Goal: Answer question/provide support

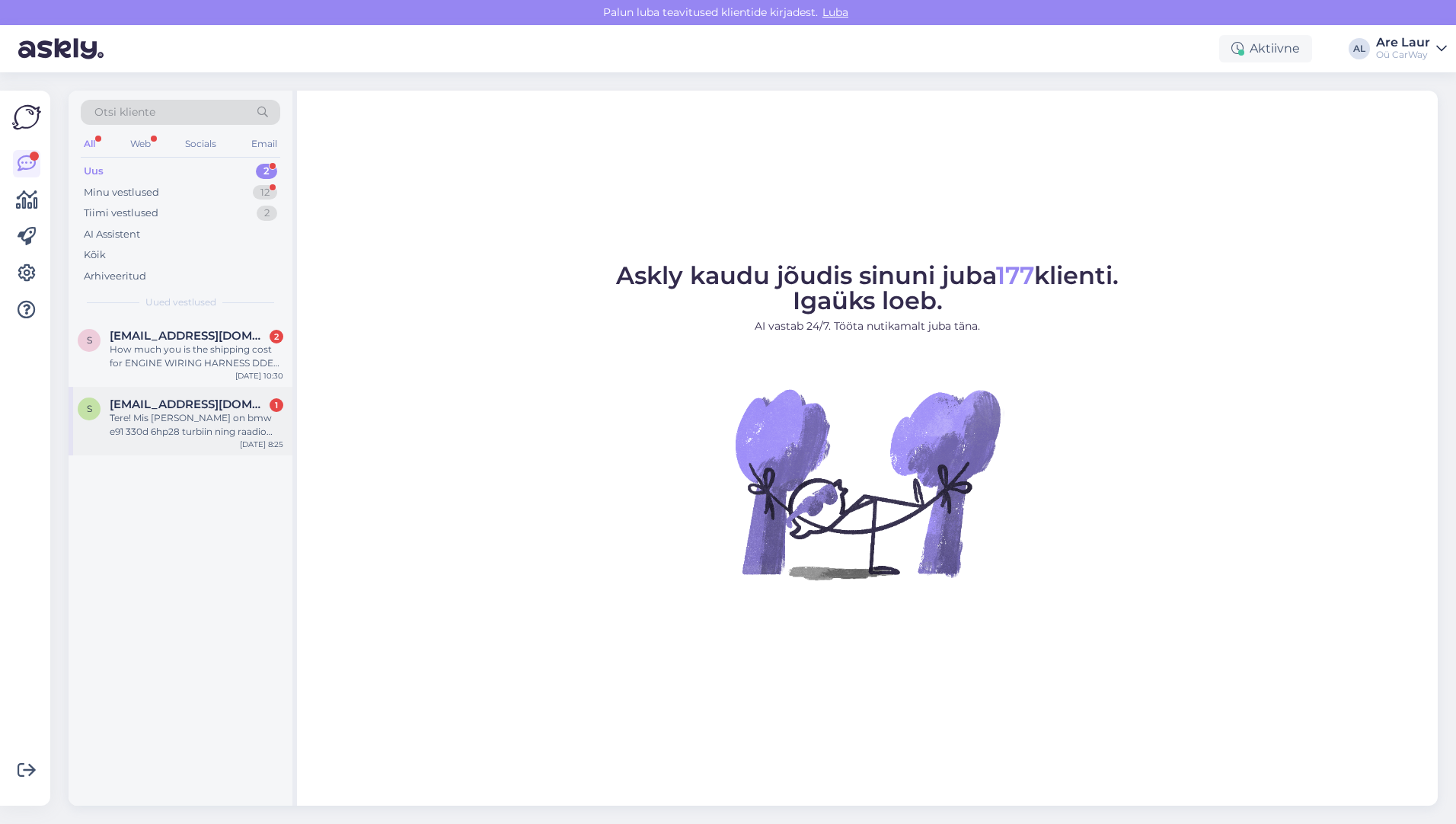
click at [212, 423] on div "Tere! Mis [PERSON_NAME] on bmw e91 330d 6hp28 turbiin ning raadio võim?" at bounding box center [196, 424] width 174 height 27
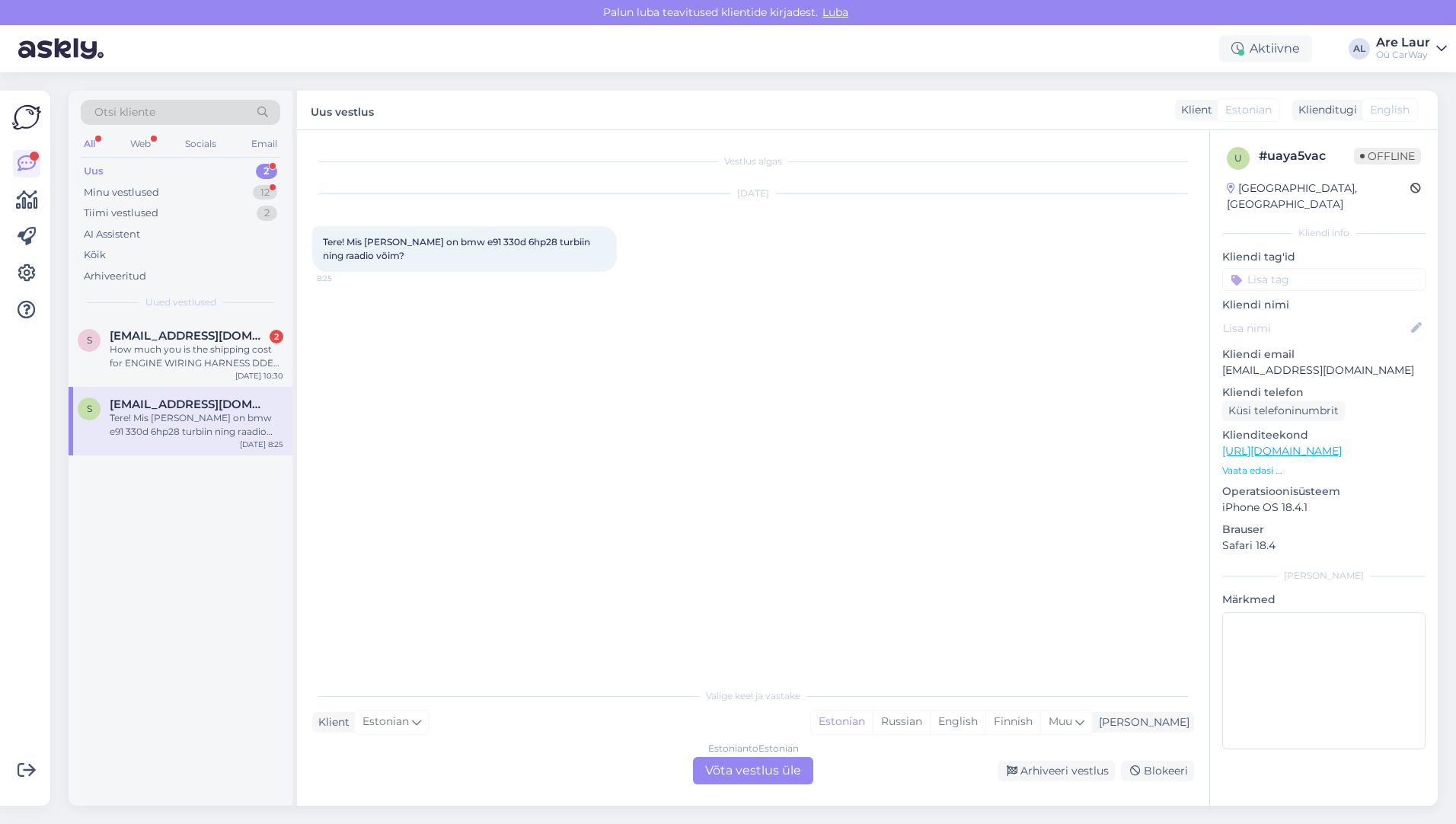
click at [758, 769] on div "Estonian to Estonian Võta vestlus üle" at bounding box center [753, 771] width 120 height 27
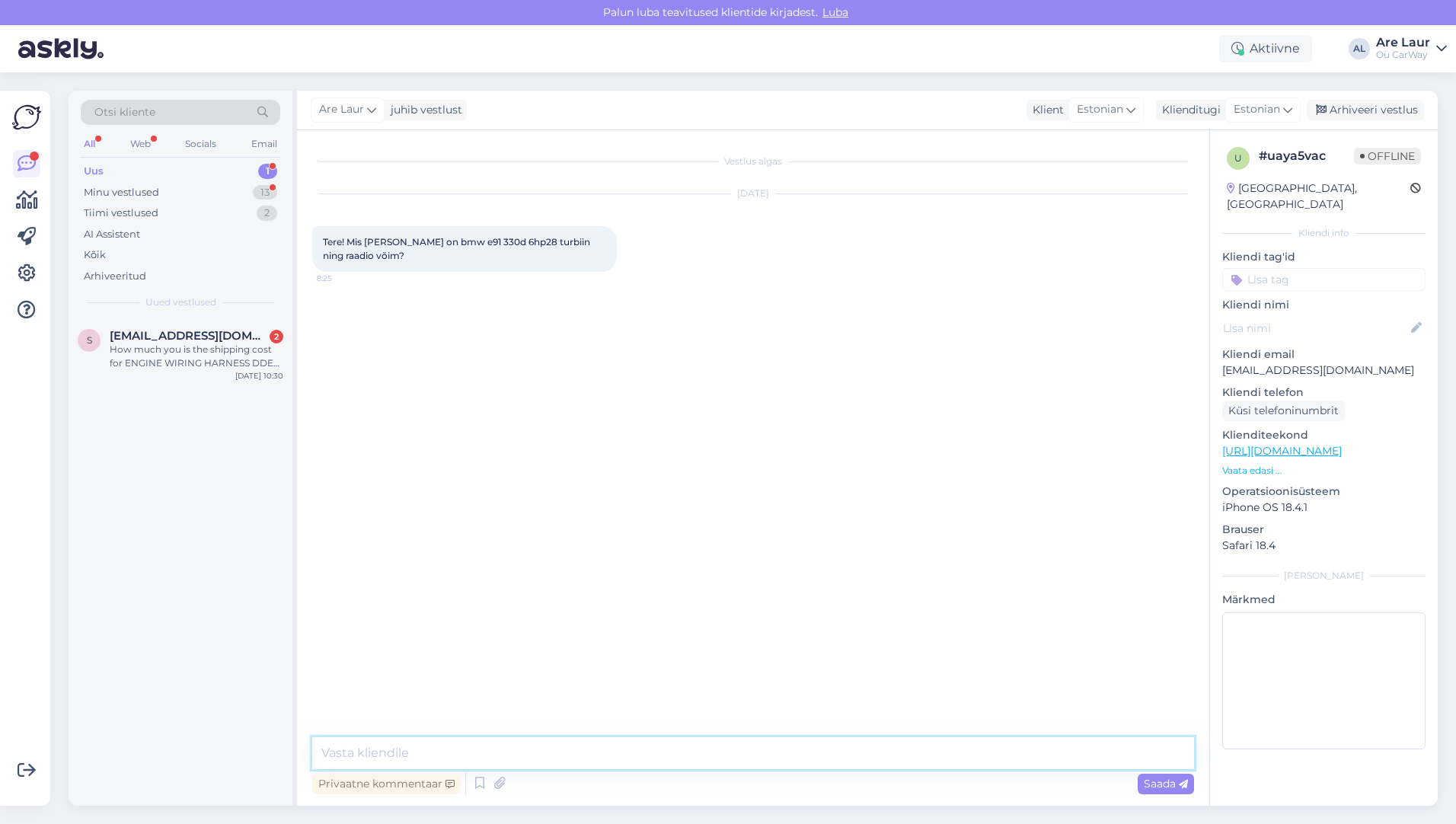
click at [483, 755] on textarea at bounding box center [753, 754] width 882 height 32
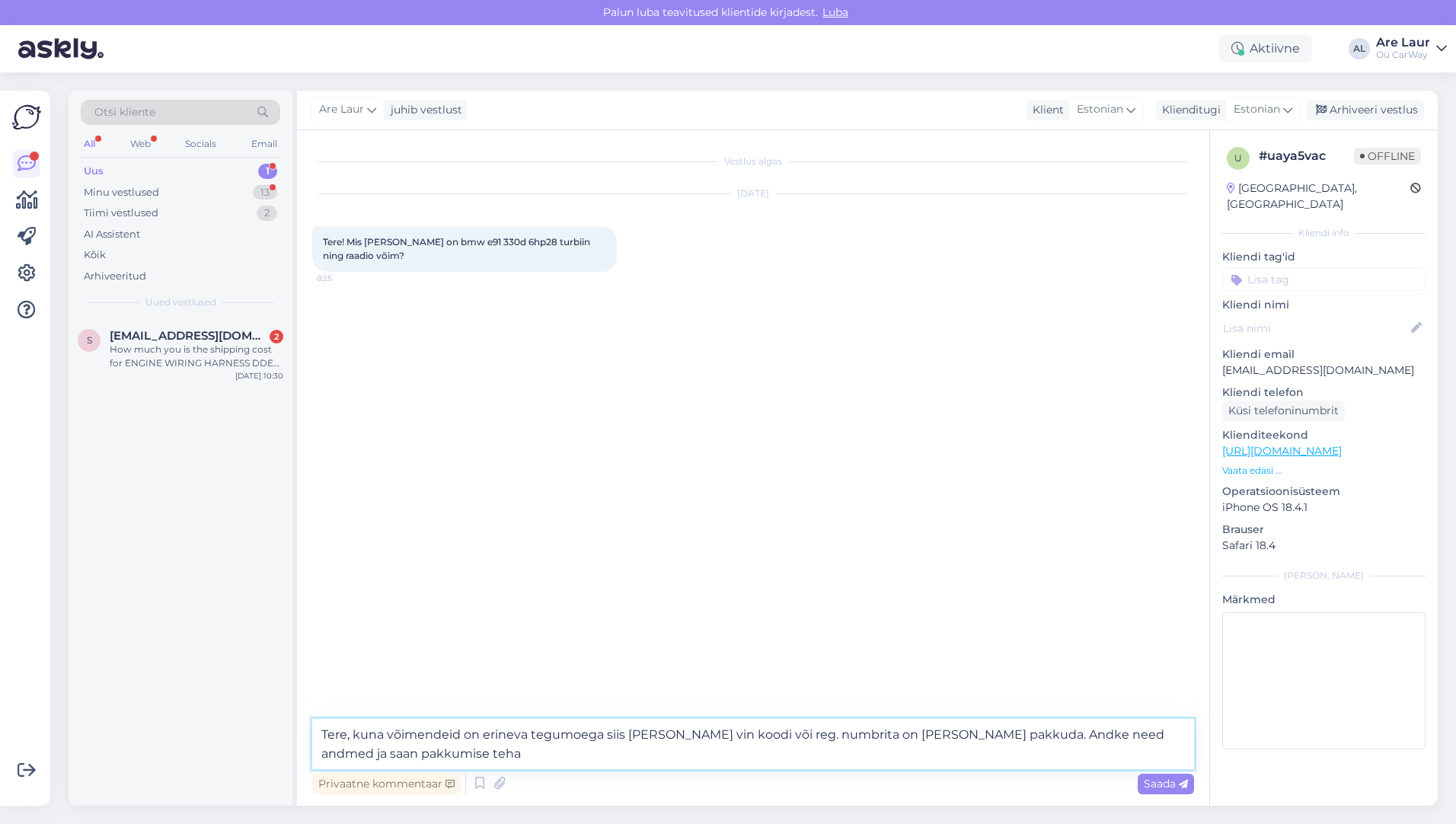
type textarea "Tere, kuna võimendeid on erineva tegumoega siis [PERSON_NAME] vin koodi või reg…"
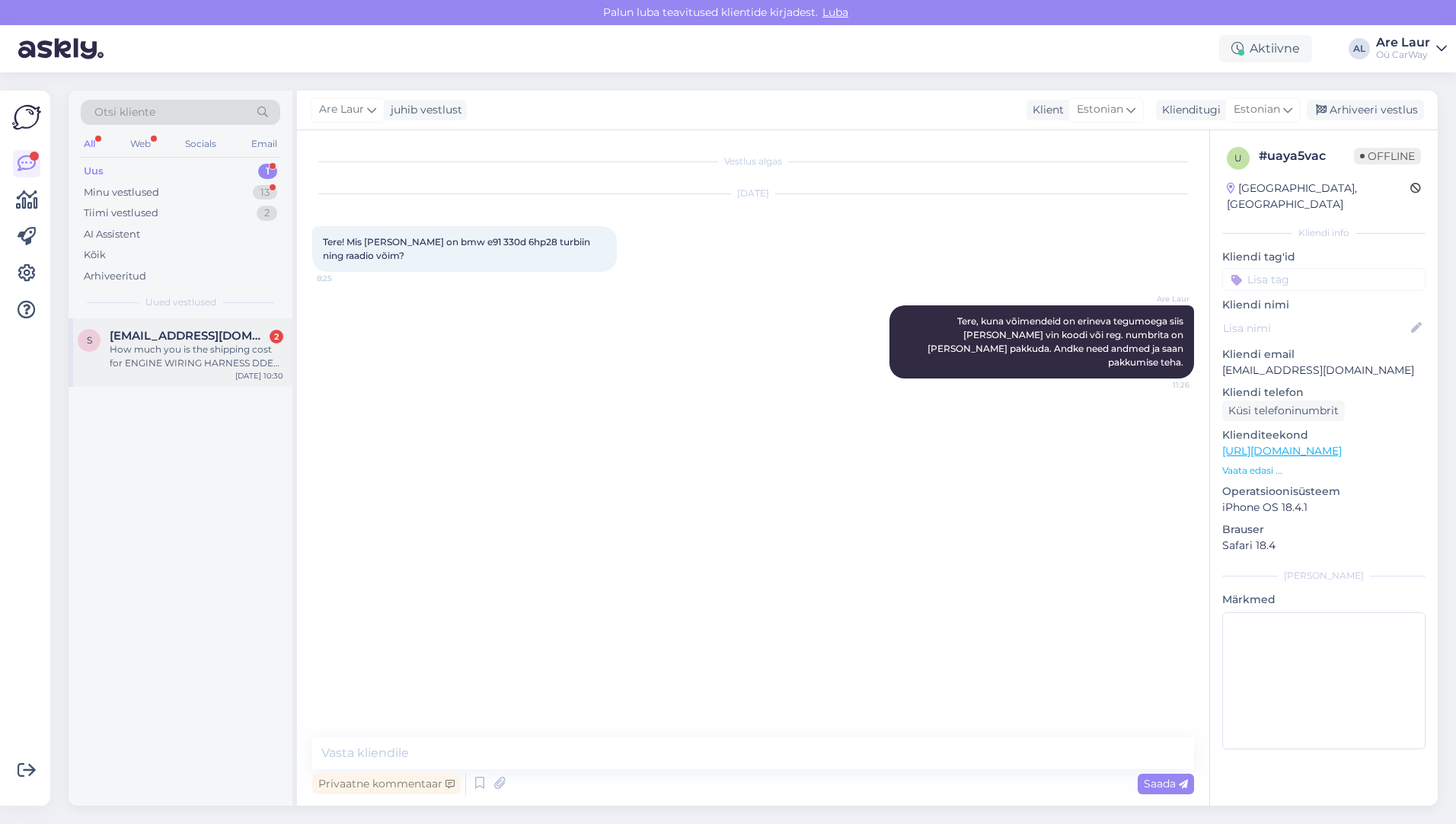
click at [174, 370] on div "How much you is the shipping cost for ENGINE WIRING HARNESS DDE 509 N57 to [GEO…" at bounding box center [196, 356] width 174 height 27
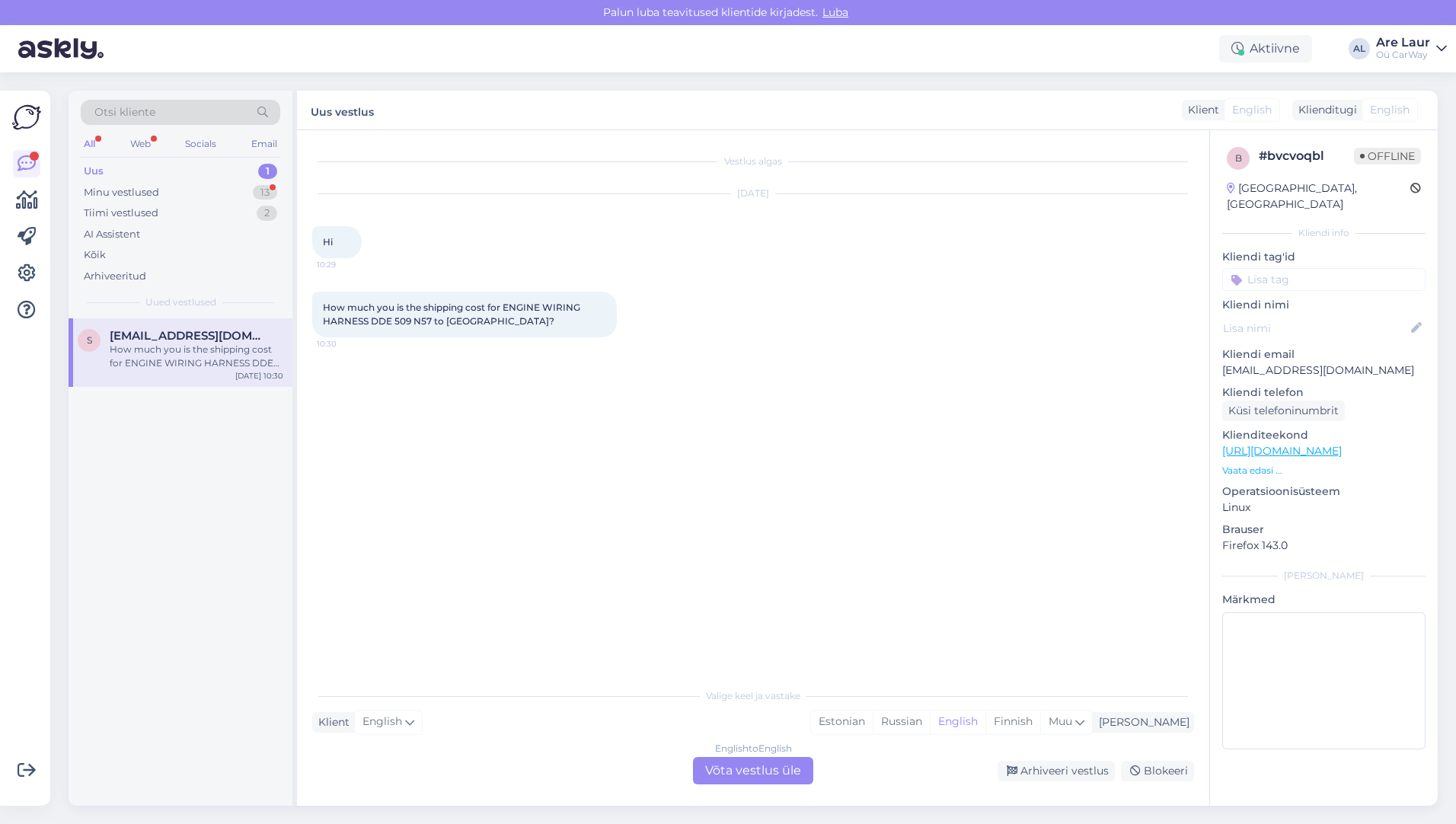
click at [1342, 444] on link "[URL][DOMAIN_NAME]" at bounding box center [1282, 450] width 119 height 14
click at [762, 771] on div "English to English Võta vestlus üle" at bounding box center [753, 771] width 120 height 27
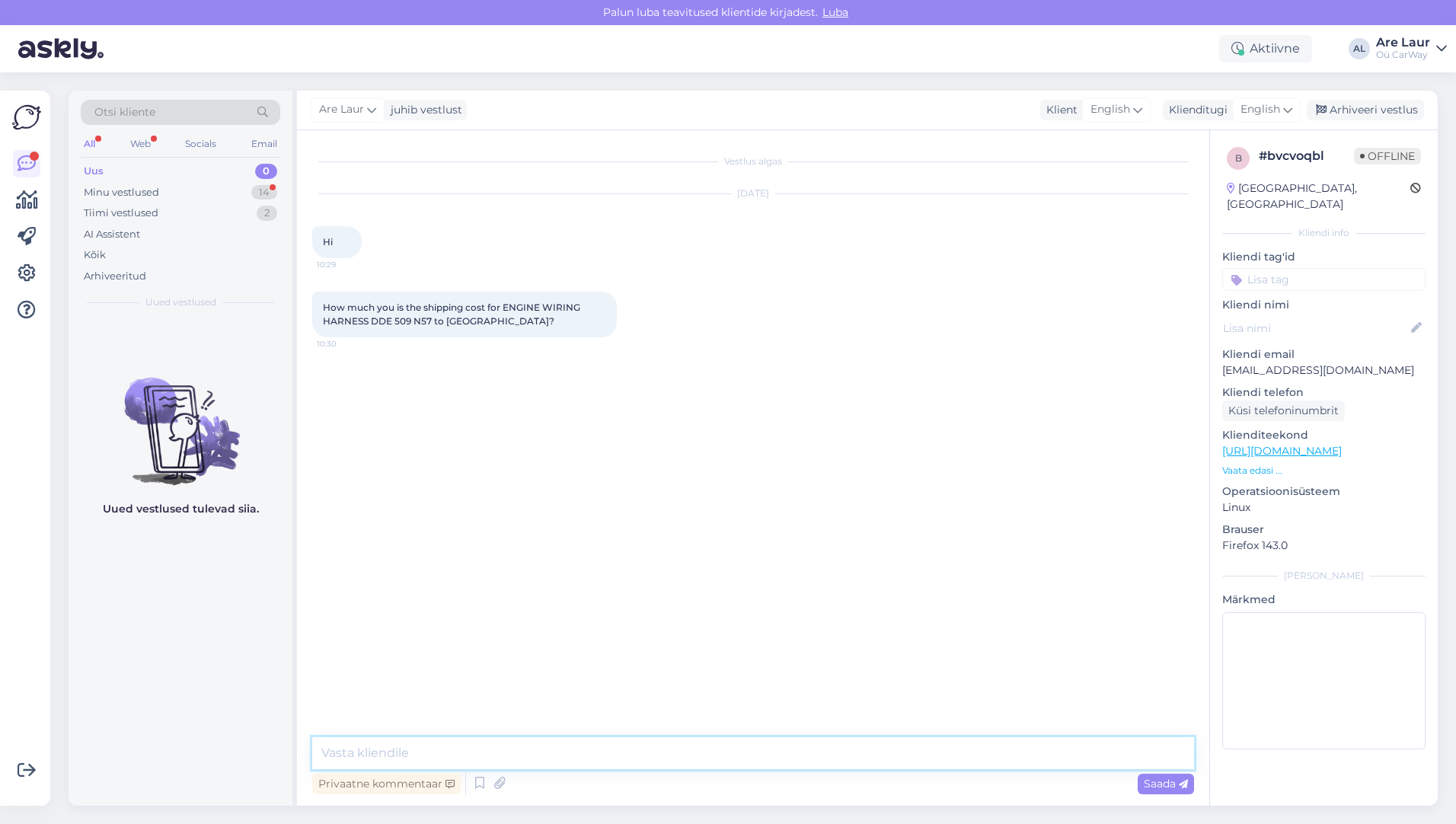
click at [565, 745] on textarea at bounding box center [753, 754] width 882 height 32
type textarea "Hello, for exact shipping cost i need an address, then i can tellyouexactly how…"
click at [1161, 784] on span "Saada" at bounding box center [1165, 784] width 44 height 14
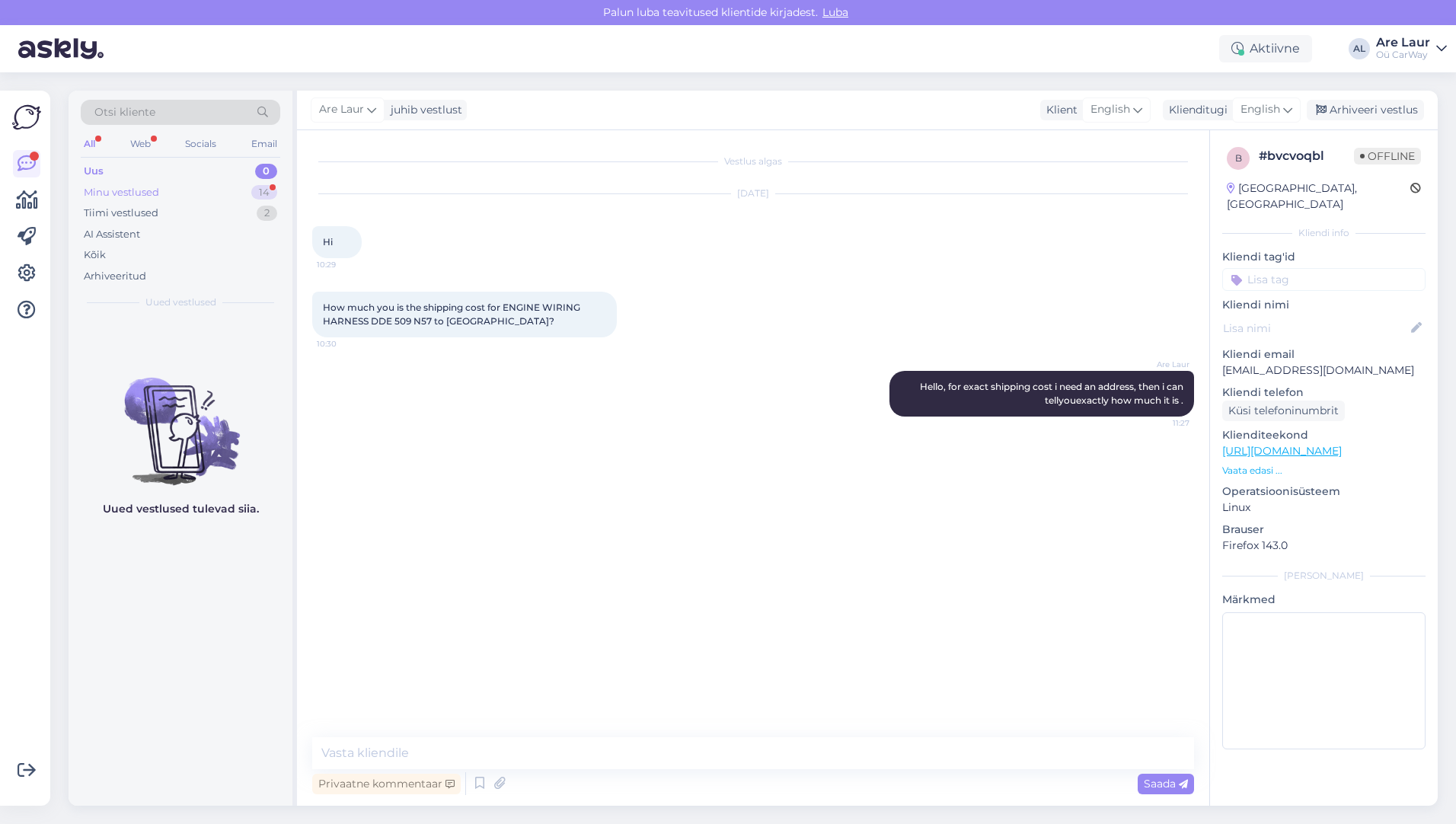
click at [138, 188] on div "Minu vestlused" at bounding box center [121, 192] width 75 height 15
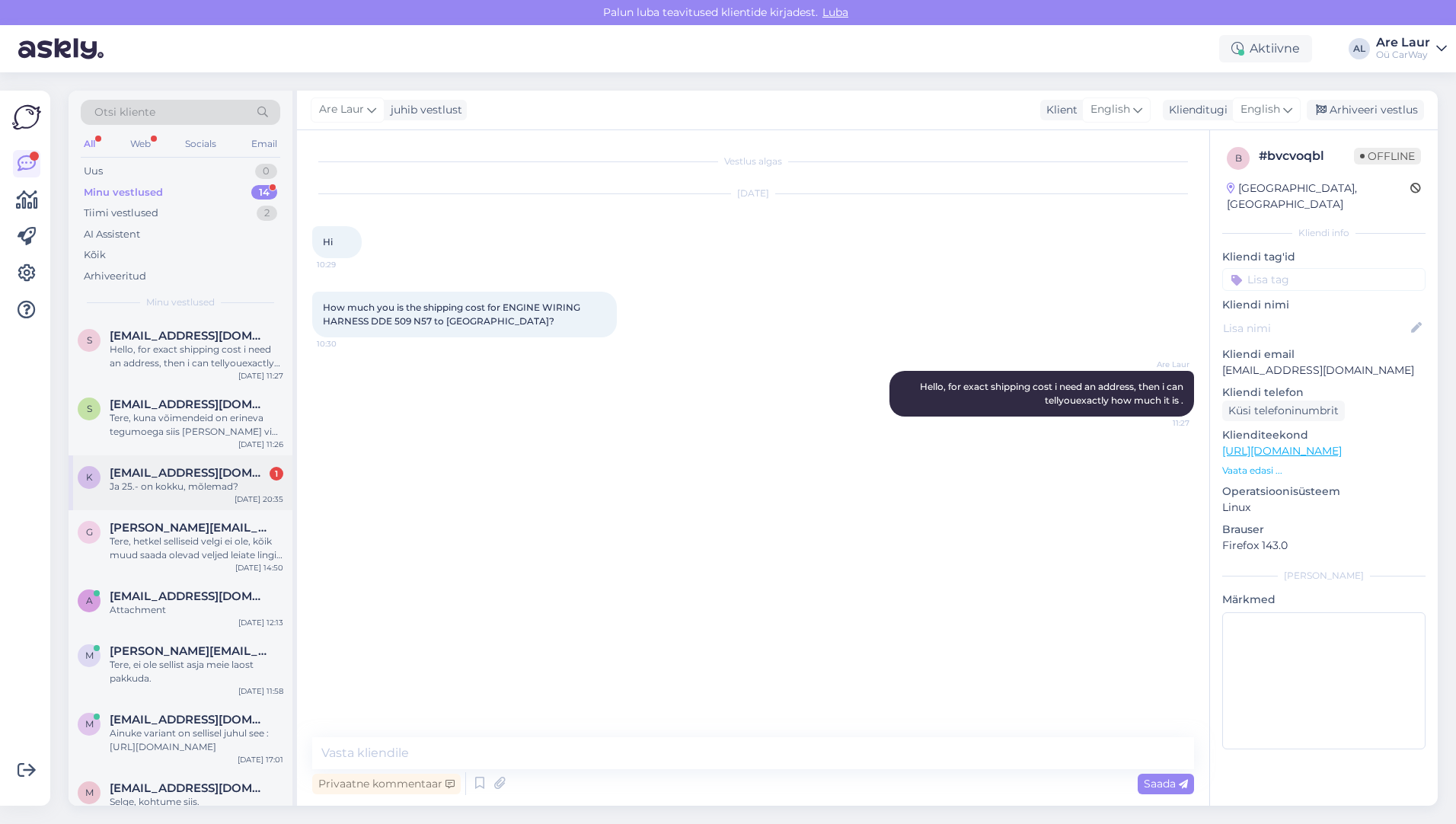
click at [169, 481] on div "Ja 25.- on kokku, mõlemad?" at bounding box center [196, 486] width 174 height 14
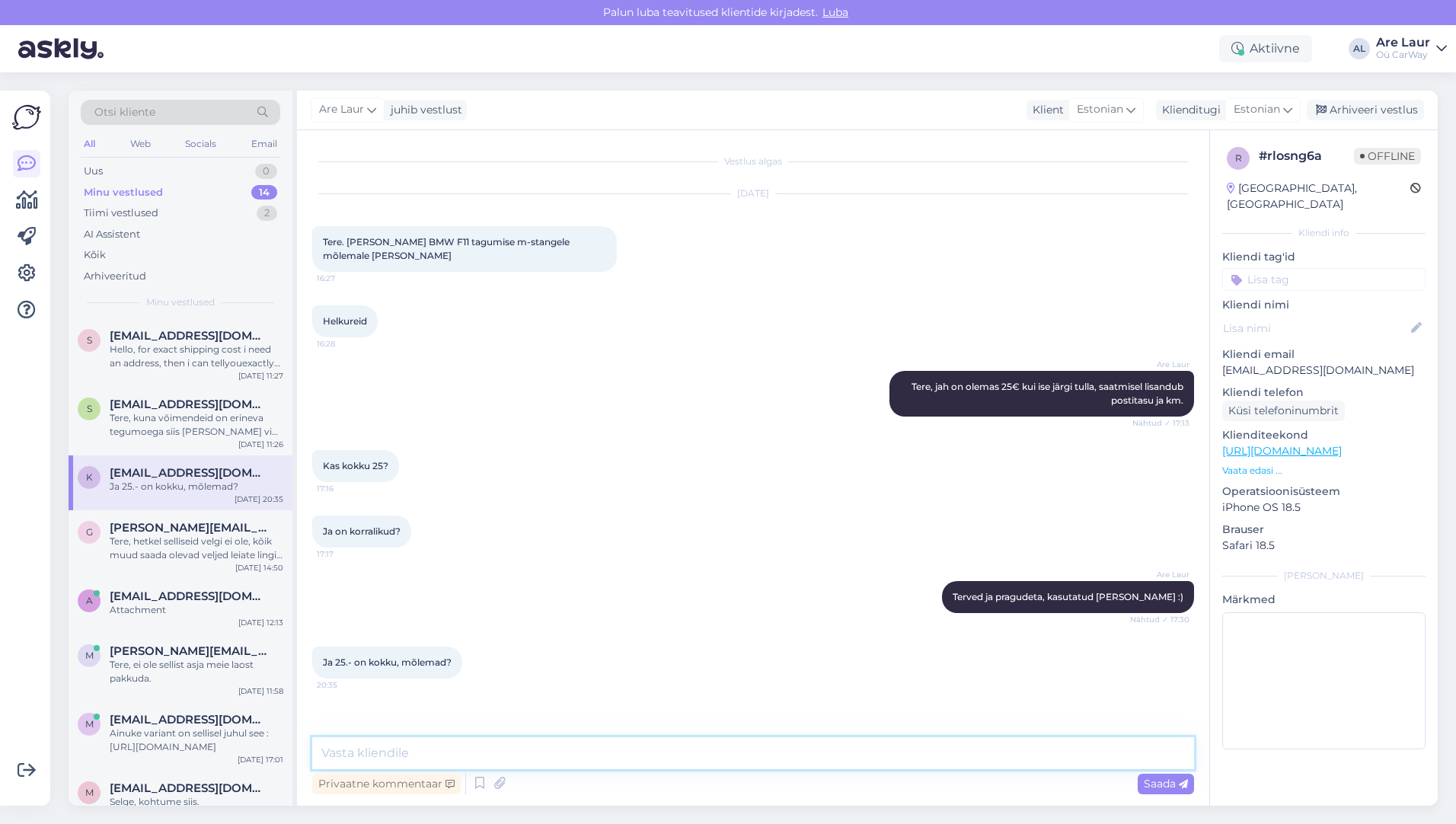
click at [366, 753] on textarea at bounding box center [753, 754] width 882 height 32
type textarea "25€ paar jah täpselt."
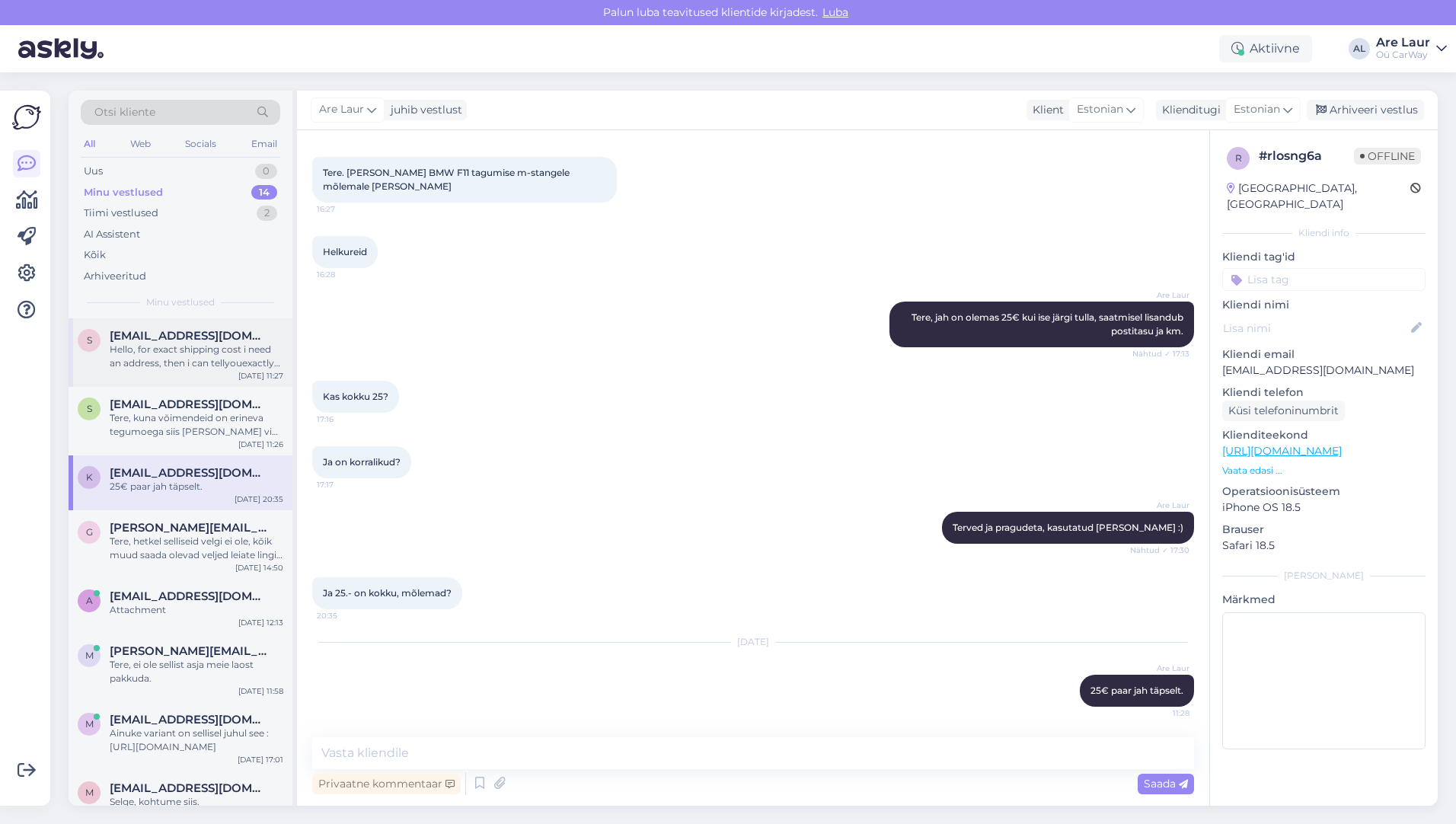
click at [188, 333] on span "[EMAIL_ADDRESS][DOMAIN_NAME]" at bounding box center [189, 336] width 159 height 14
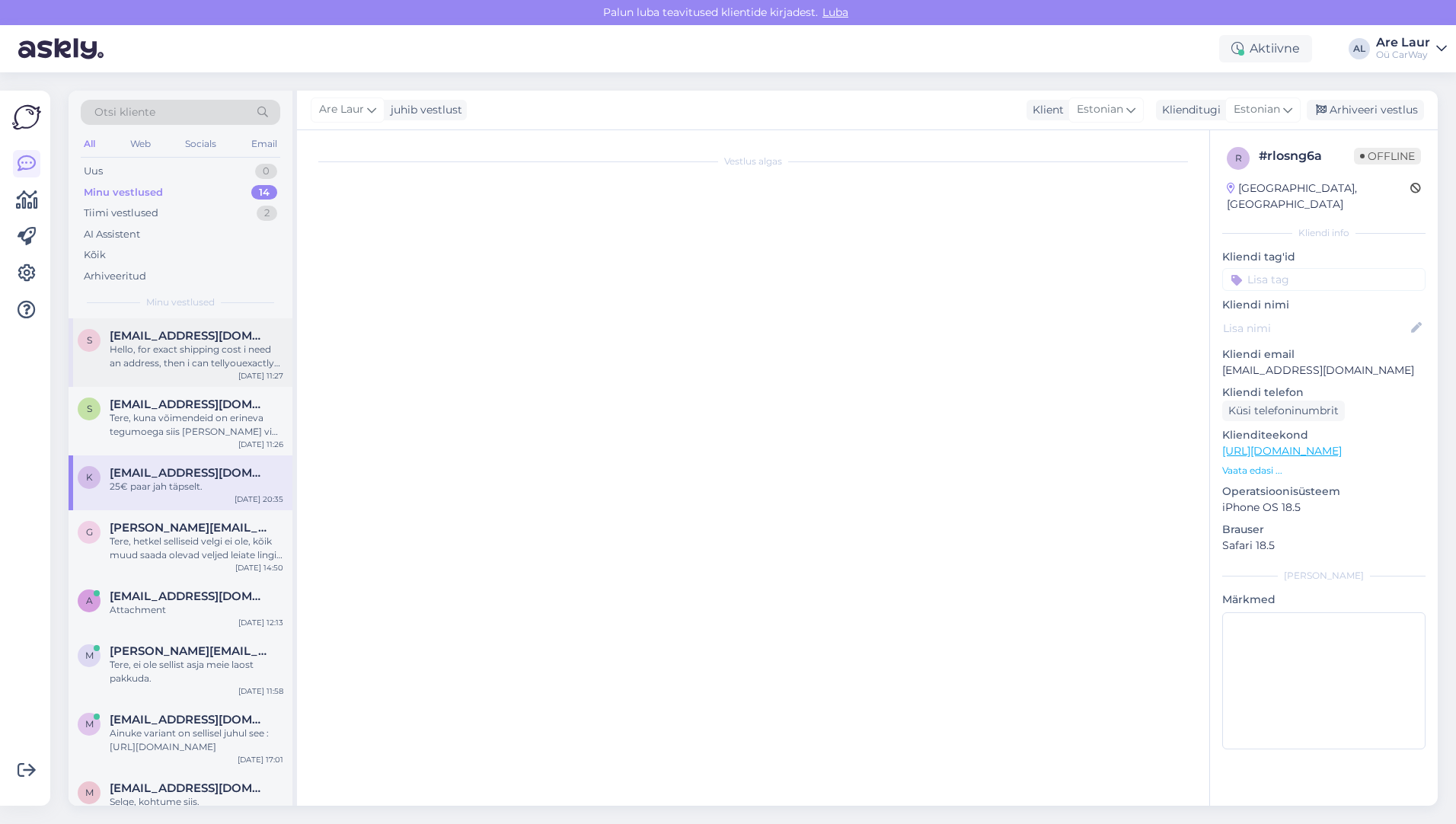
scroll to position [0, 0]
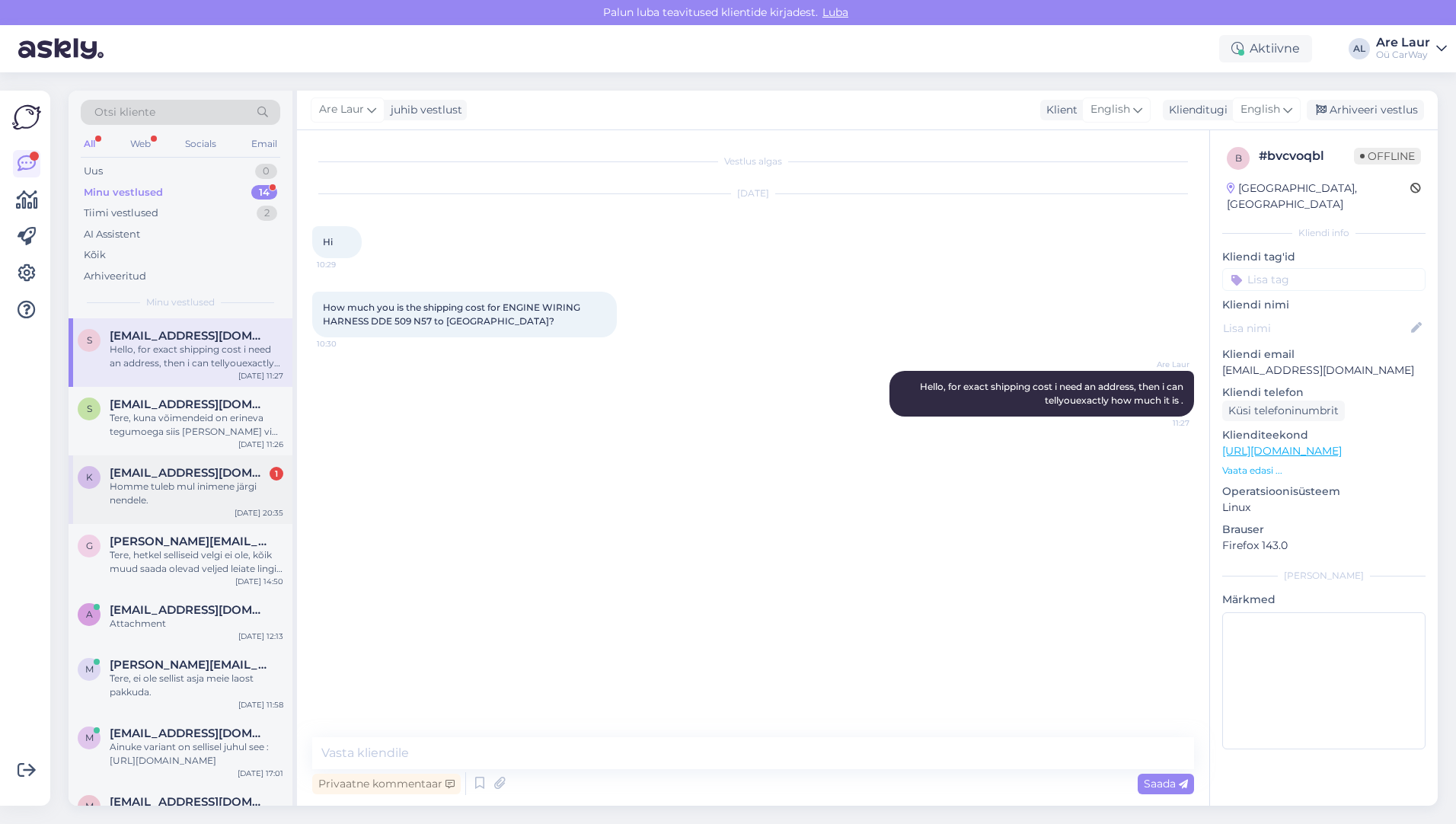
click at [182, 483] on div "Homme tuleb mul inimene järgi nendele." at bounding box center [196, 493] width 174 height 27
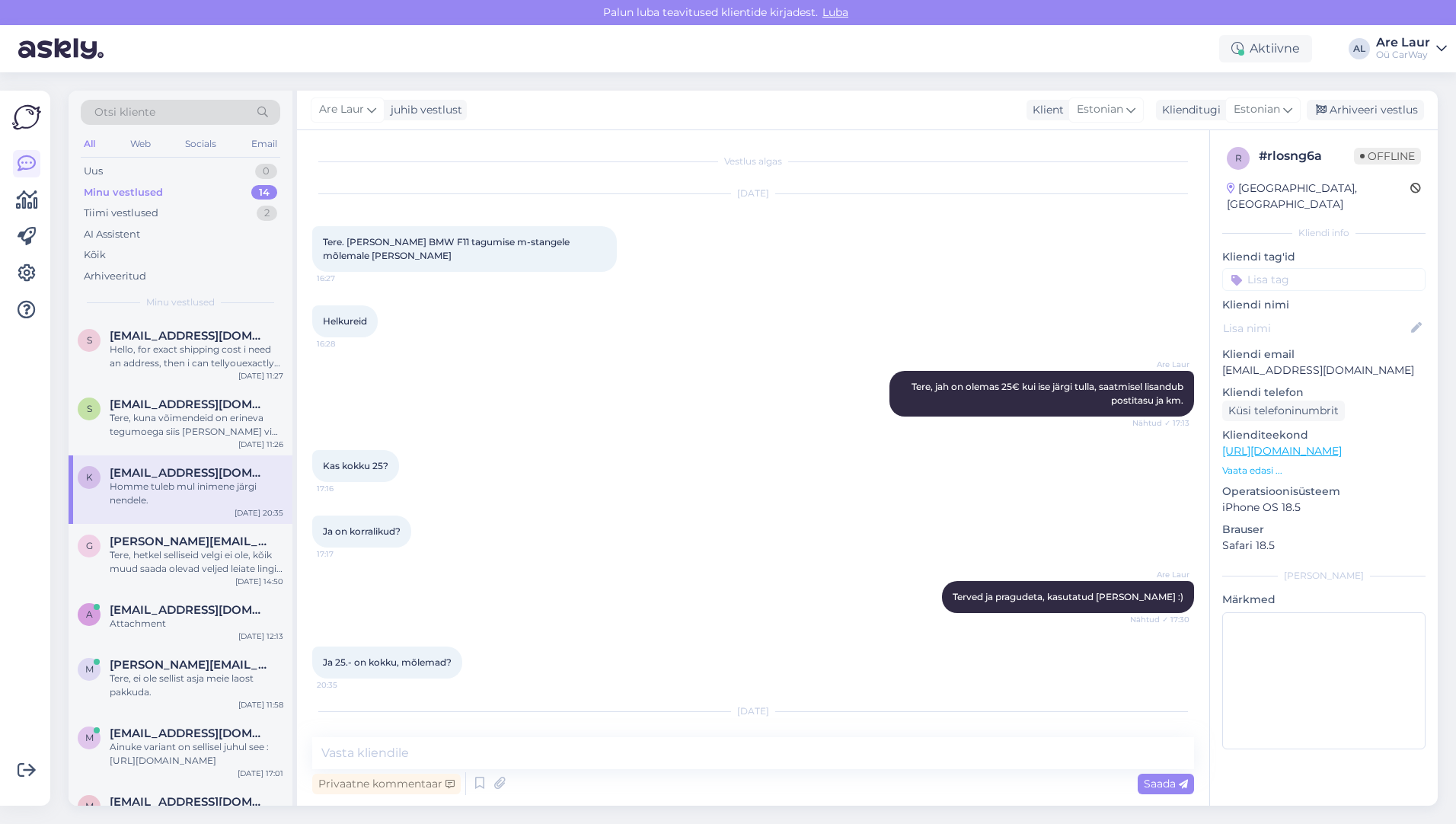
scroll to position [135, 0]
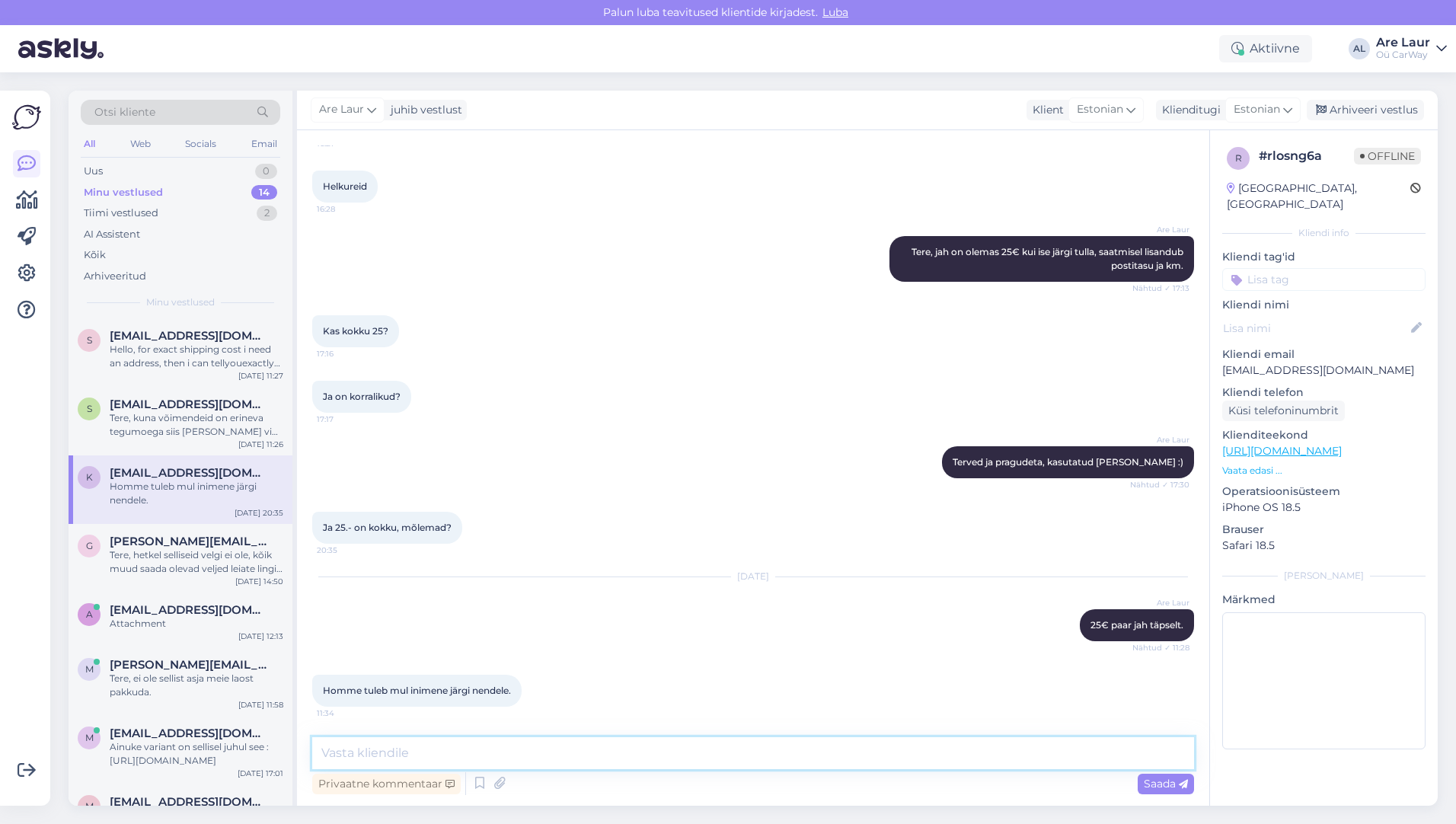
click at [490, 748] on textarea at bounding box center [753, 754] width 882 height 32
type textarea "Kohapeal saab tasuda ainult sulrahas, siis teate edasi öelda."
click at [1145, 783] on span "Saada" at bounding box center [1165, 784] width 44 height 14
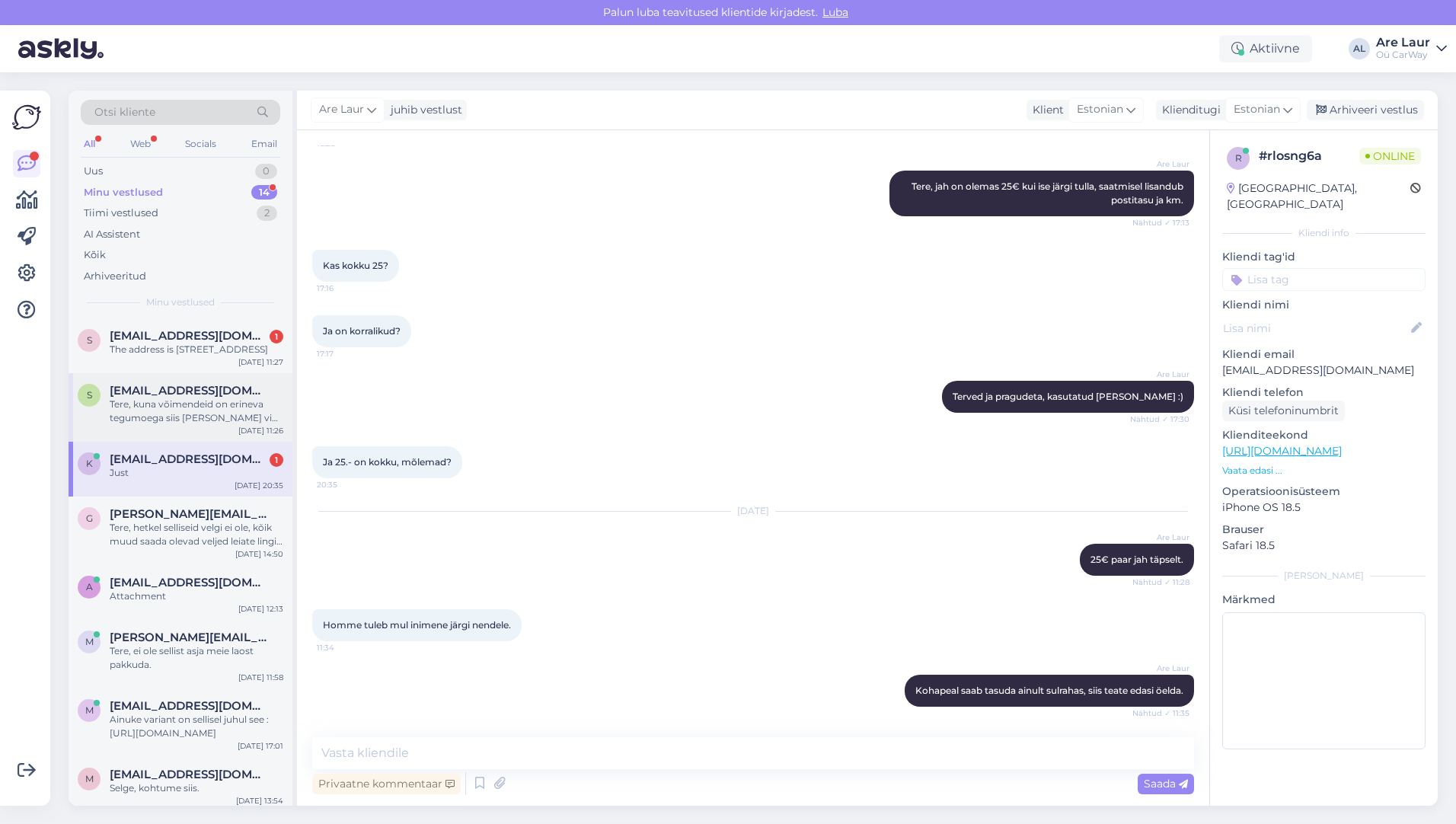
scroll to position [266, 0]
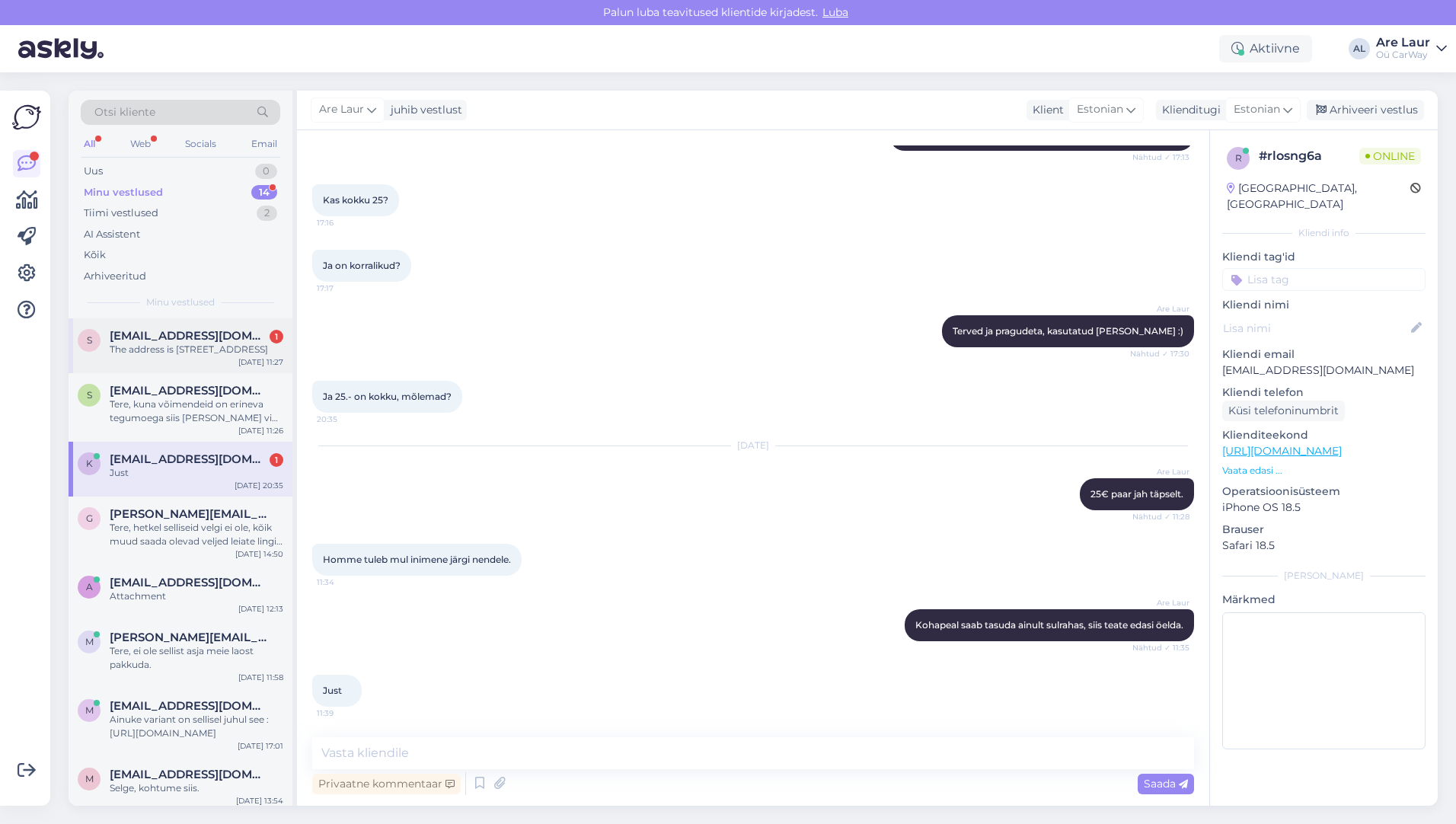
click at [201, 357] on div "The address is [STREET_ADDRESS]" at bounding box center [196, 349] width 174 height 14
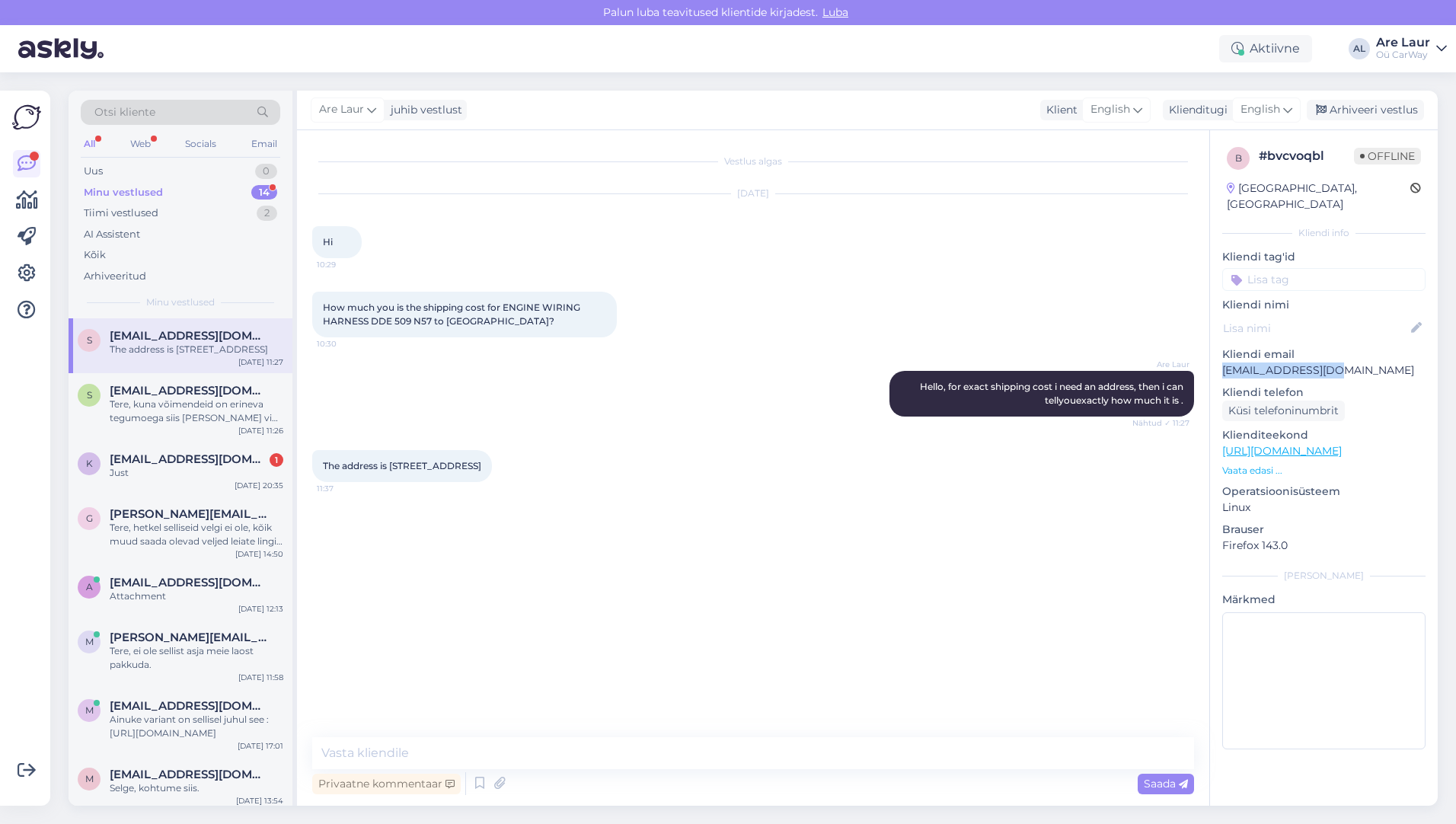
drag, startPoint x: 1344, startPoint y: 355, endPoint x: 1221, endPoint y: 355, distance: 123.0
click at [1221, 355] on div "b # bvcvoqbl Offline [GEOGRAPHIC_DATA], [GEOGRAPHIC_DATA] Kliendi info Kliendi …" at bounding box center [1324, 451] width 228 height 642
drag, startPoint x: 1221, startPoint y: 355, endPoint x: 1233, endPoint y: 354, distance: 12.0
copy p "[EMAIL_ADDRESS][DOMAIN_NAME]"
drag, startPoint x: 390, startPoint y: 463, endPoint x: 489, endPoint y: 462, distance: 99.0
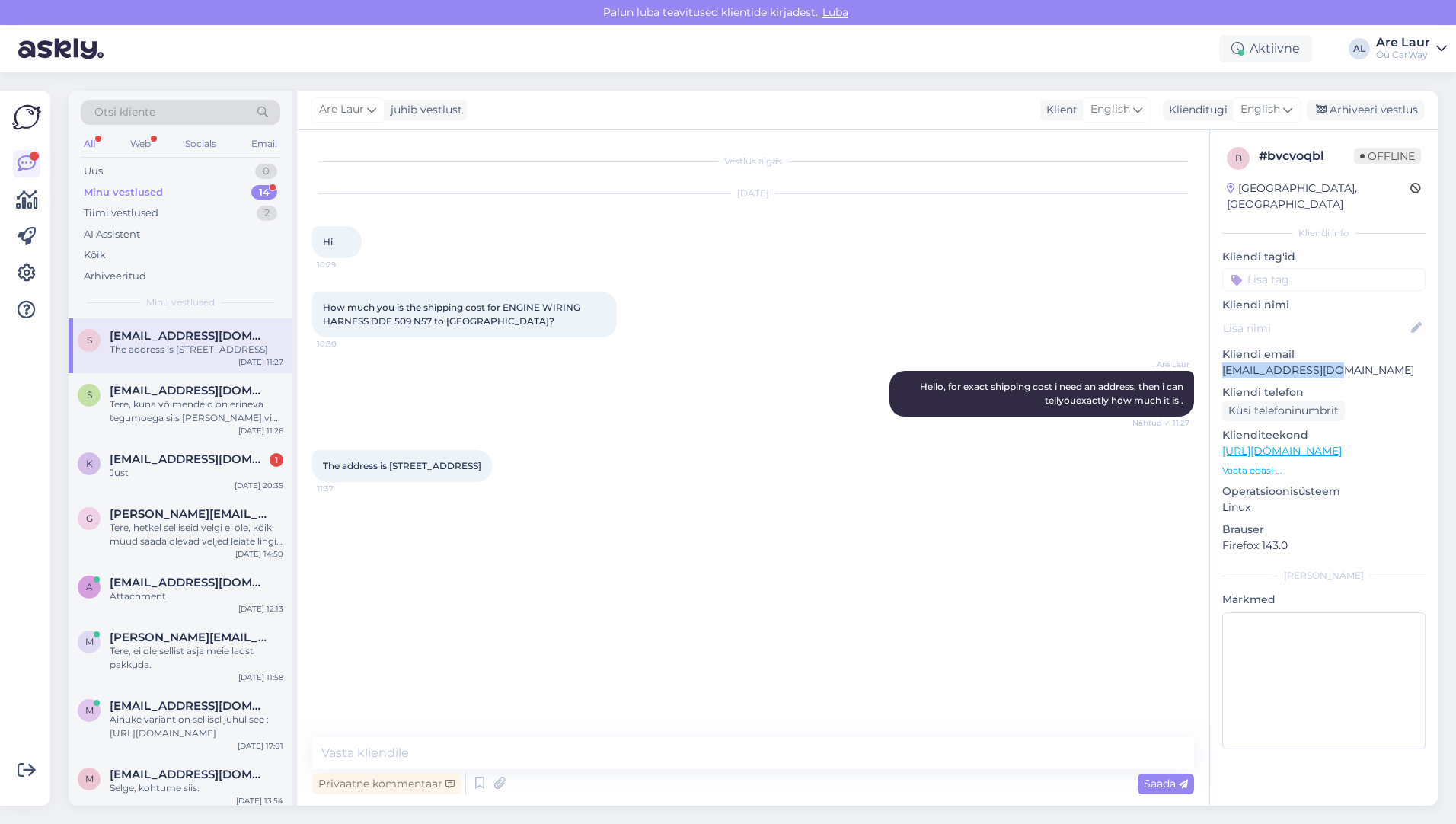
click at [481, 462] on span "The address is [STREET_ADDRESS]" at bounding box center [402, 465] width 159 height 11
drag, startPoint x: 489, startPoint y: 462, endPoint x: 478, endPoint y: 464, distance: 11.2
copy span "[STREET_ADDRESS]"
drag, startPoint x: 1342, startPoint y: 354, endPoint x: 1221, endPoint y: 358, distance: 121.1
click at [1221, 358] on div "b # bvcvoqbl Offline [GEOGRAPHIC_DATA], [GEOGRAPHIC_DATA] Kliendi info Kliendi …" at bounding box center [1324, 451] width 228 height 642
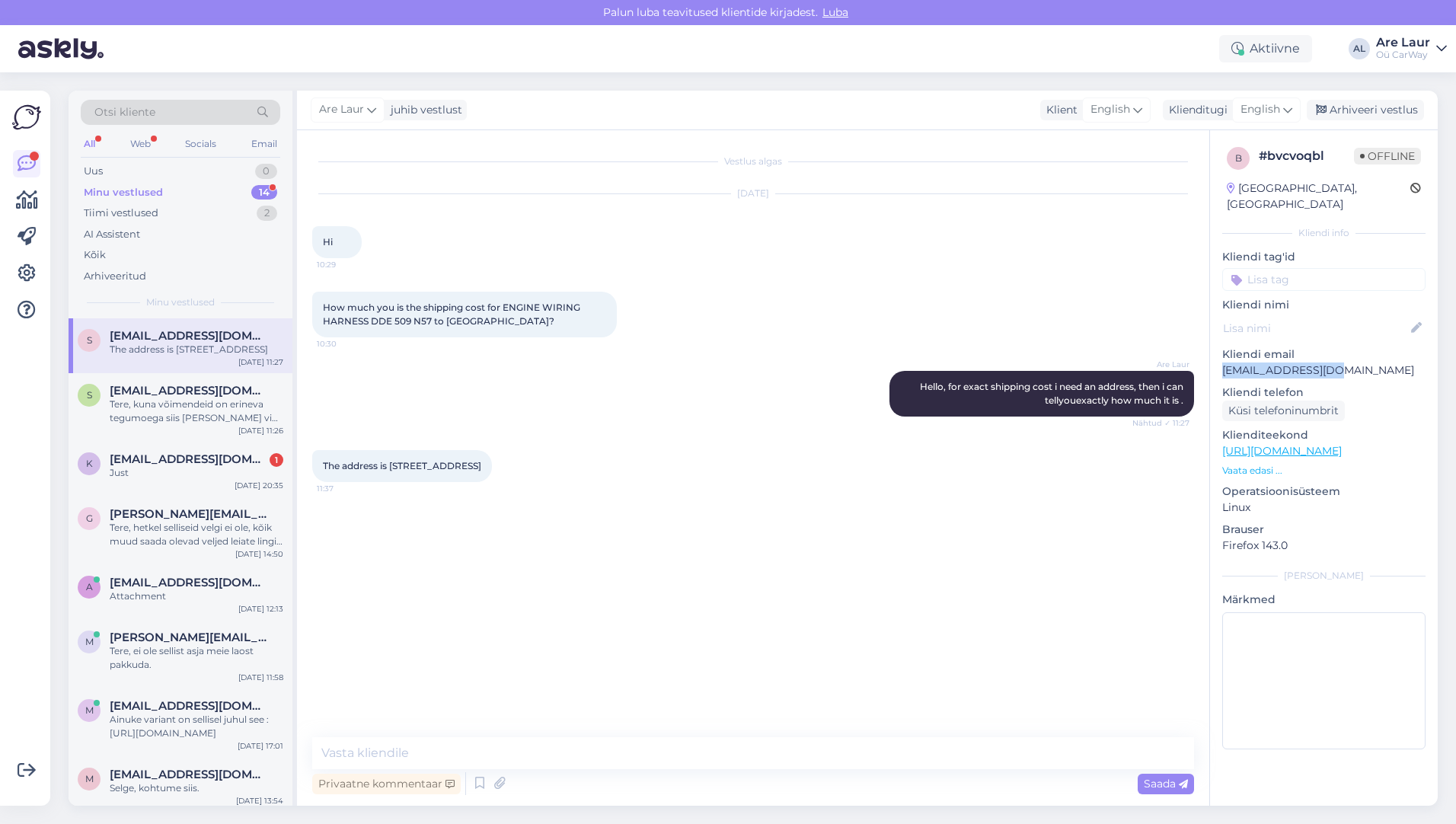
copy p "[EMAIL_ADDRESS][DOMAIN_NAME]"
drag, startPoint x: 465, startPoint y: 466, endPoint x: 509, endPoint y: 467, distance: 44.0
click at [481, 467] on span "The address is [STREET_ADDRESS]" at bounding box center [402, 465] width 159 height 11
drag, startPoint x: 505, startPoint y: 467, endPoint x: 455, endPoint y: 470, distance: 50.1
click at [455, 470] on span "The address is [STREET_ADDRESS]" at bounding box center [402, 465] width 159 height 11
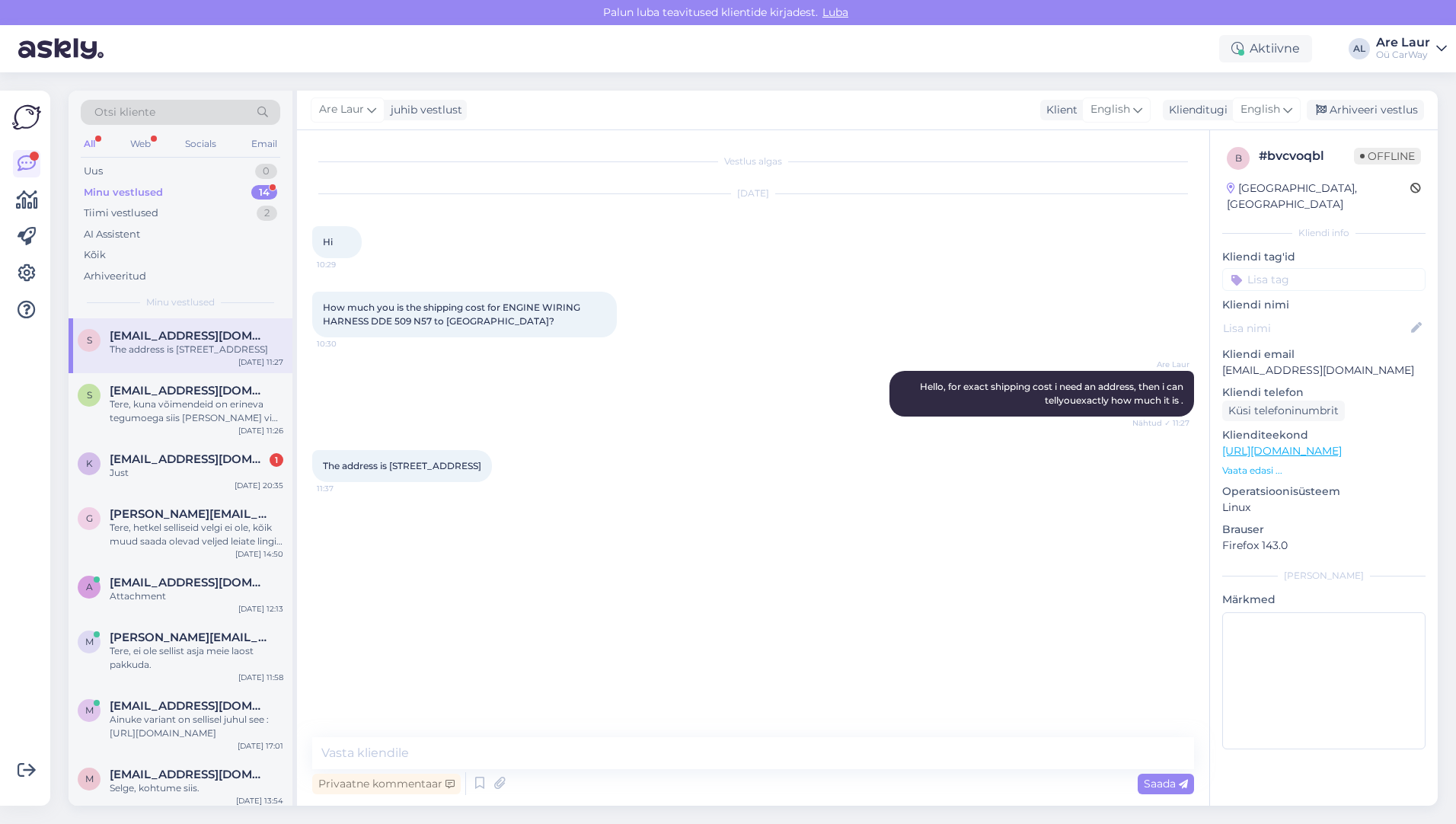
drag, startPoint x: 514, startPoint y: 464, endPoint x: 548, endPoint y: 465, distance: 34.0
click at [481, 465] on span "The address is [STREET_ADDRESS]" at bounding box center [402, 465] width 159 height 11
copy span "[PERSON_NAME]"
drag, startPoint x: 323, startPoint y: 480, endPoint x: 356, endPoint y: 481, distance: 33.0
click at [356, 471] on span "The address is [STREET_ADDRESS]" at bounding box center [402, 465] width 159 height 11
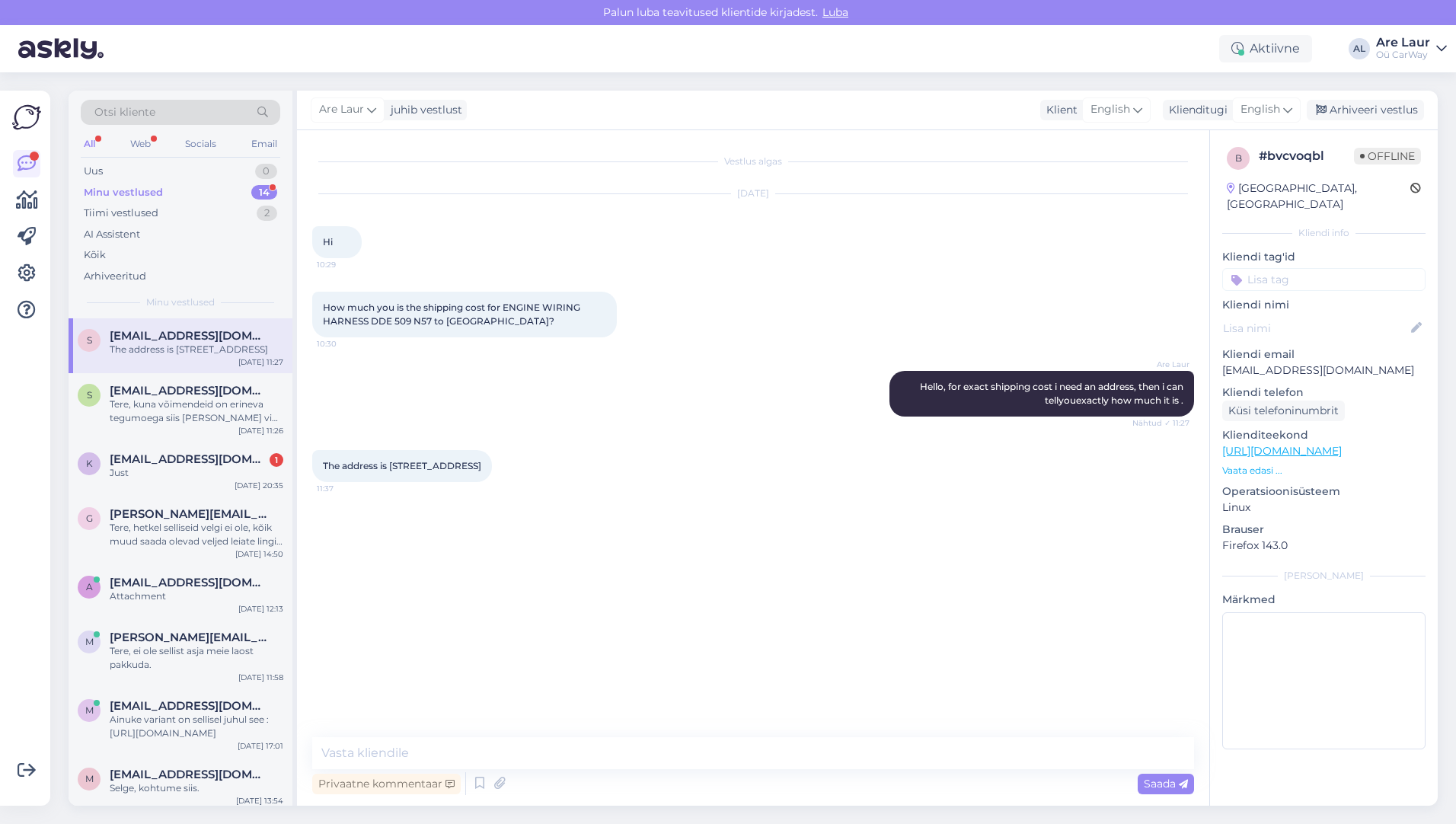
copy span "Victoria"
click at [333, 750] on textarea at bounding box center [753, 754] width 882 height 32
type textarea "Cheapest what i can do is 56,84€"
click at [1161, 786] on span "Saada" at bounding box center [1165, 784] width 44 height 14
click at [226, 473] on div "Just" at bounding box center [196, 473] width 174 height 14
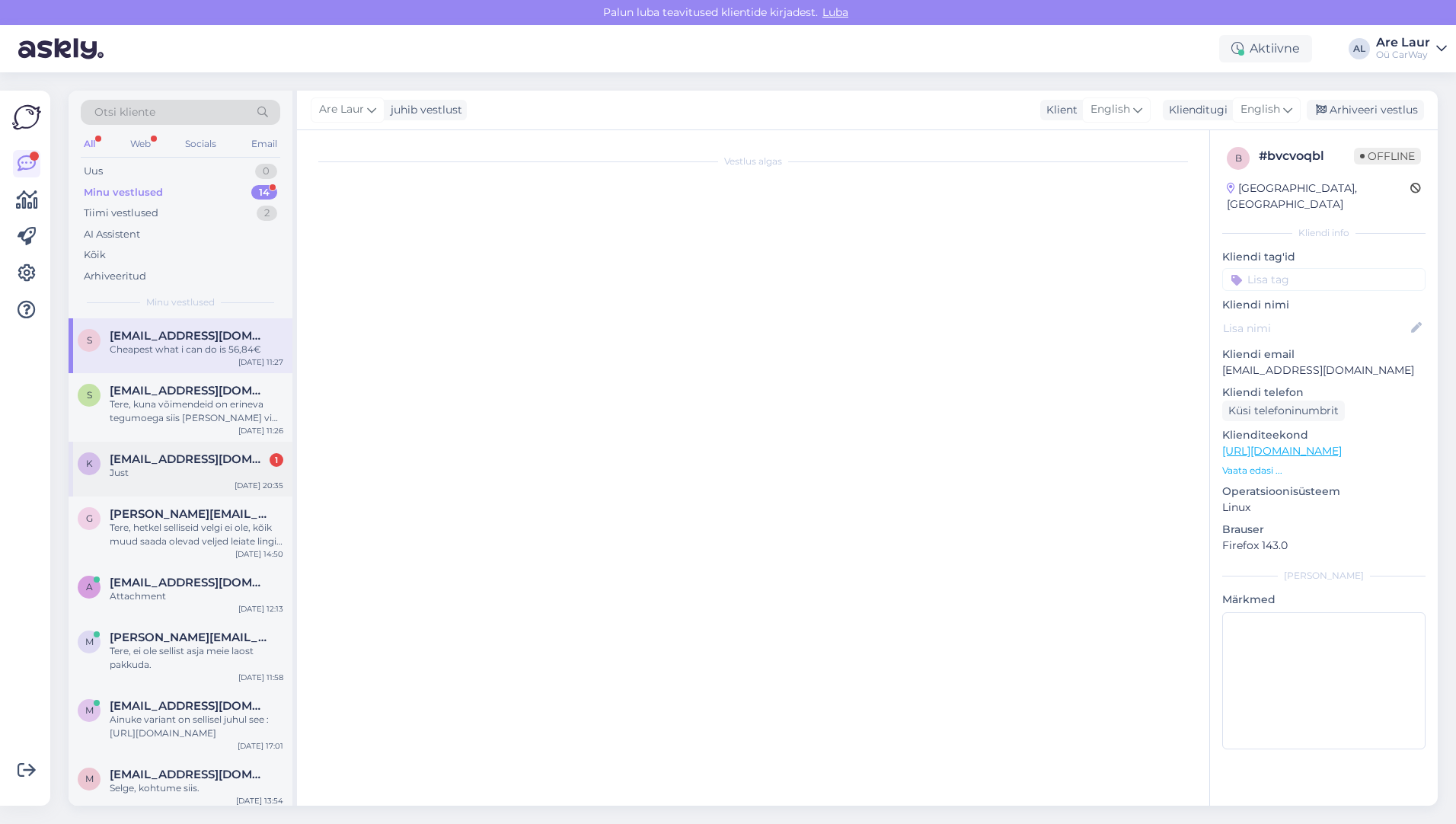
scroll to position [266, 0]
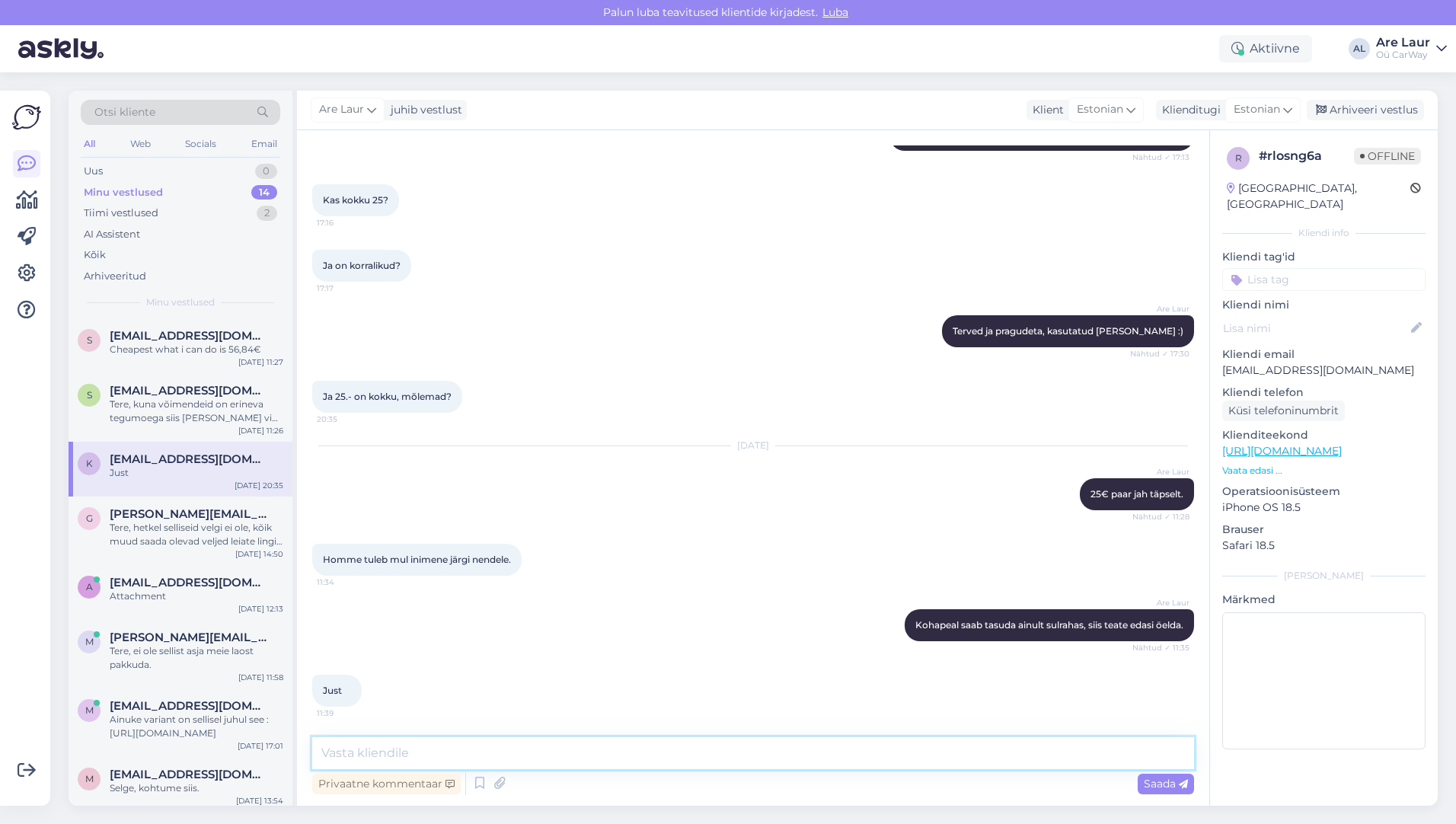
click at [432, 755] on textarea at bounding box center [753, 754] width 882 height 32
type textarea "Kohtumiseni."
click at [1163, 783] on span "Saada" at bounding box center [1165, 784] width 44 height 14
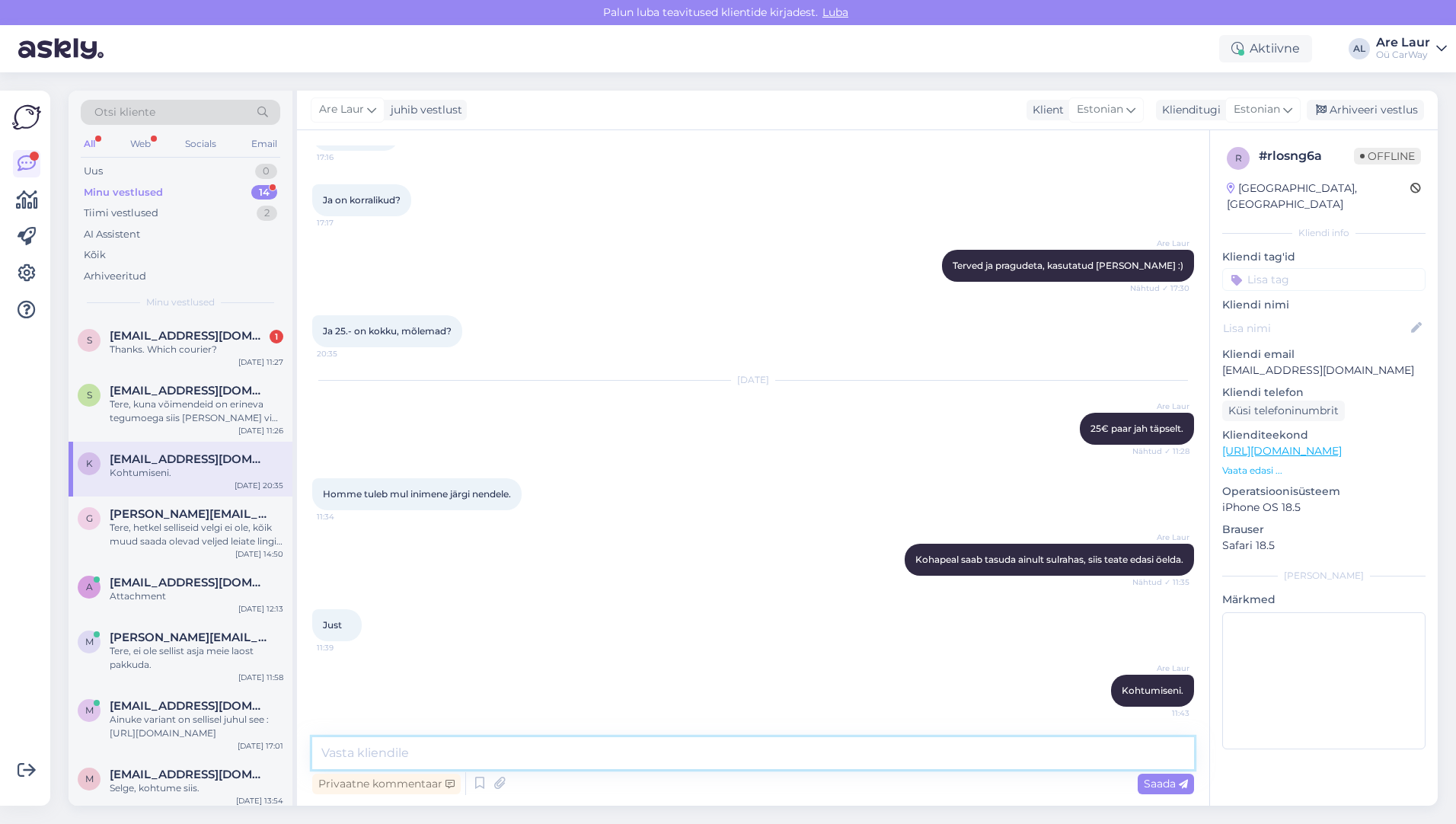
click at [436, 758] on textarea at bounding box center [753, 754] width 882 height 32
type textarea "FedEx"
click at [366, 750] on textarea "FedEx" at bounding box center [753, 754] width 882 height 32
click at [174, 345] on div "Thanks. Which courier?" at bounding box center [196, 349] width 174 height 14
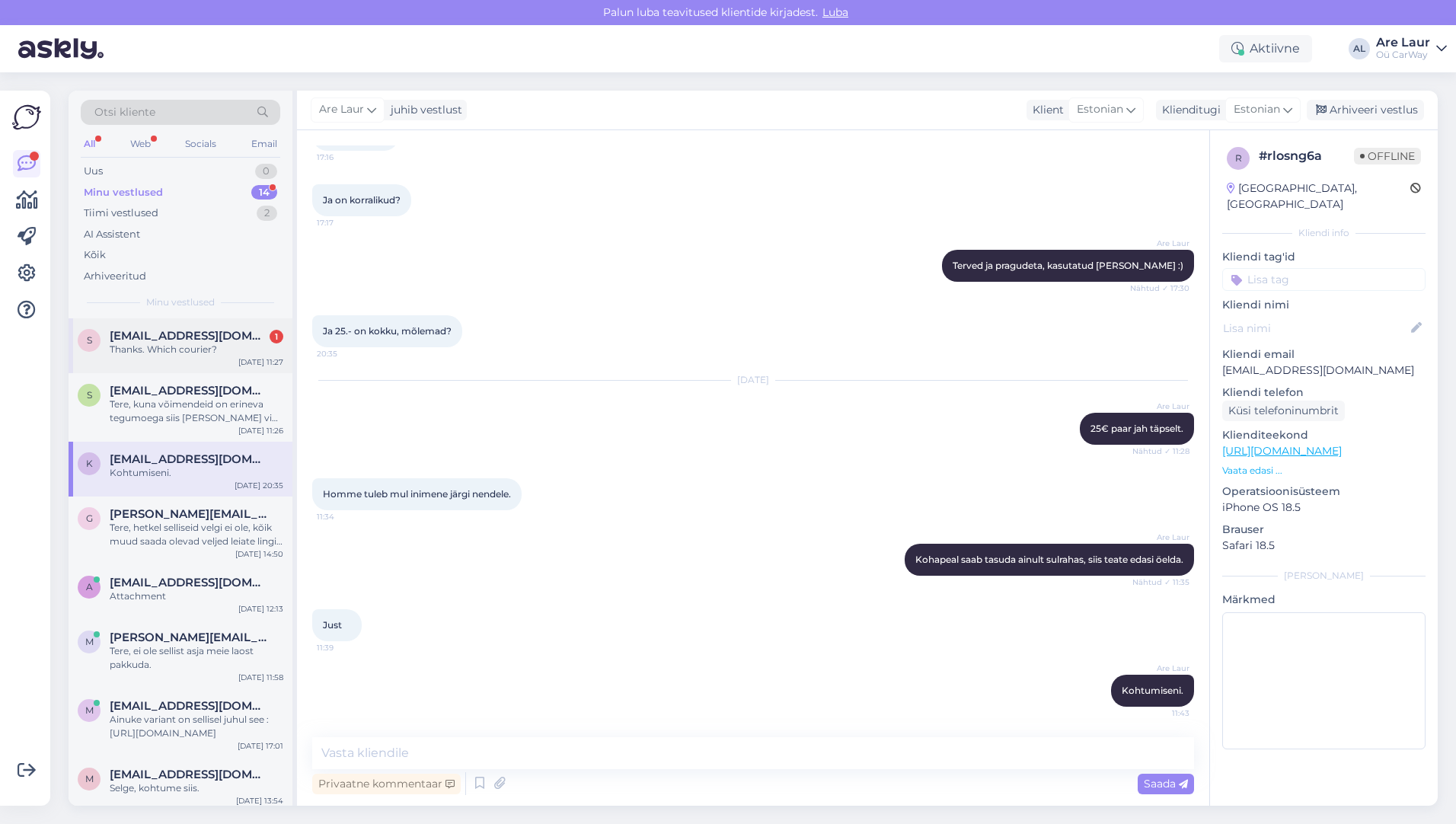
scroll to position [0, 0]
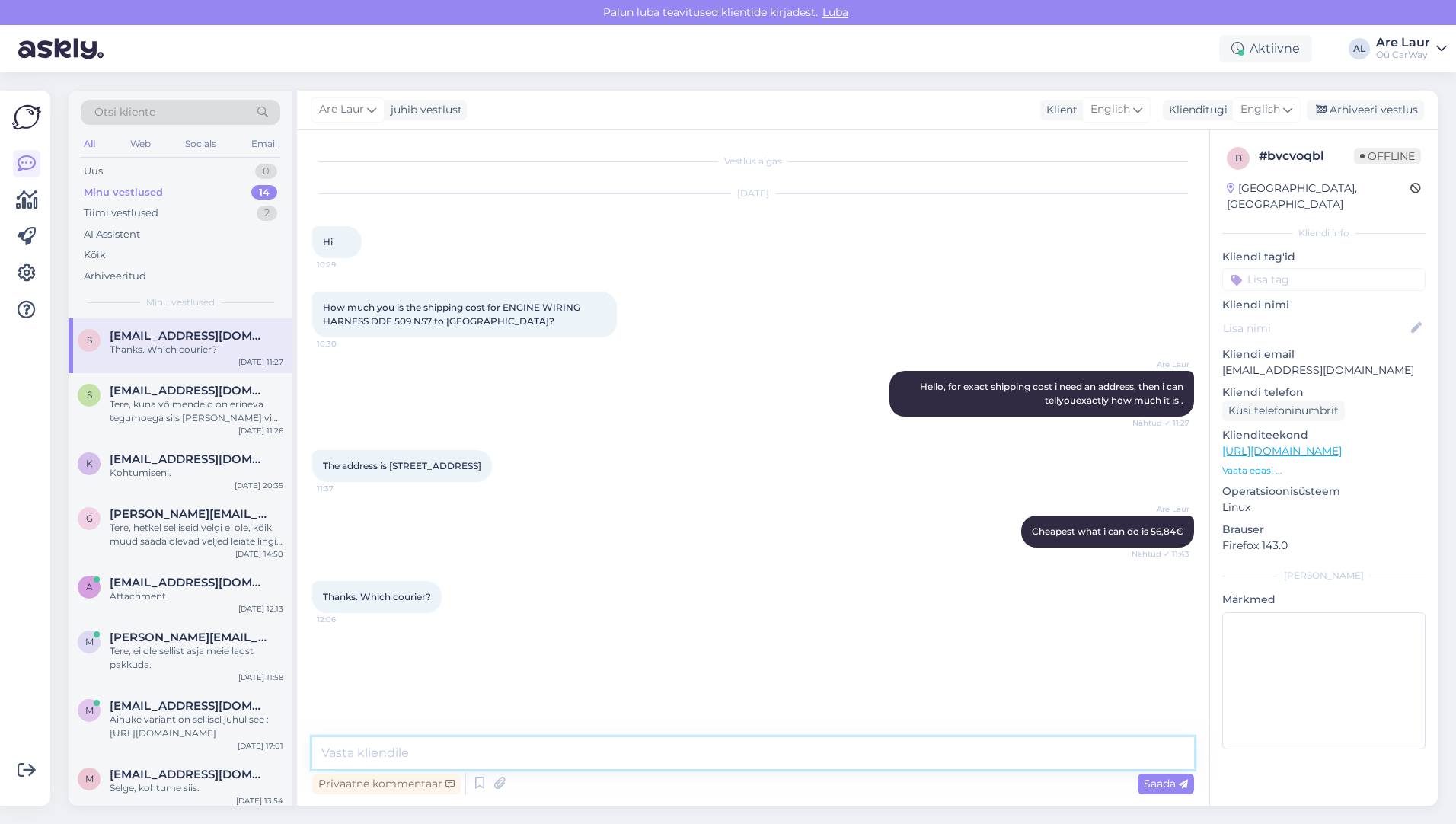
click at [409, 753] on textarea at bounding box center [753, 754] width 882 height 32
paste textarea "FedEx"
type textarea "FedEx"
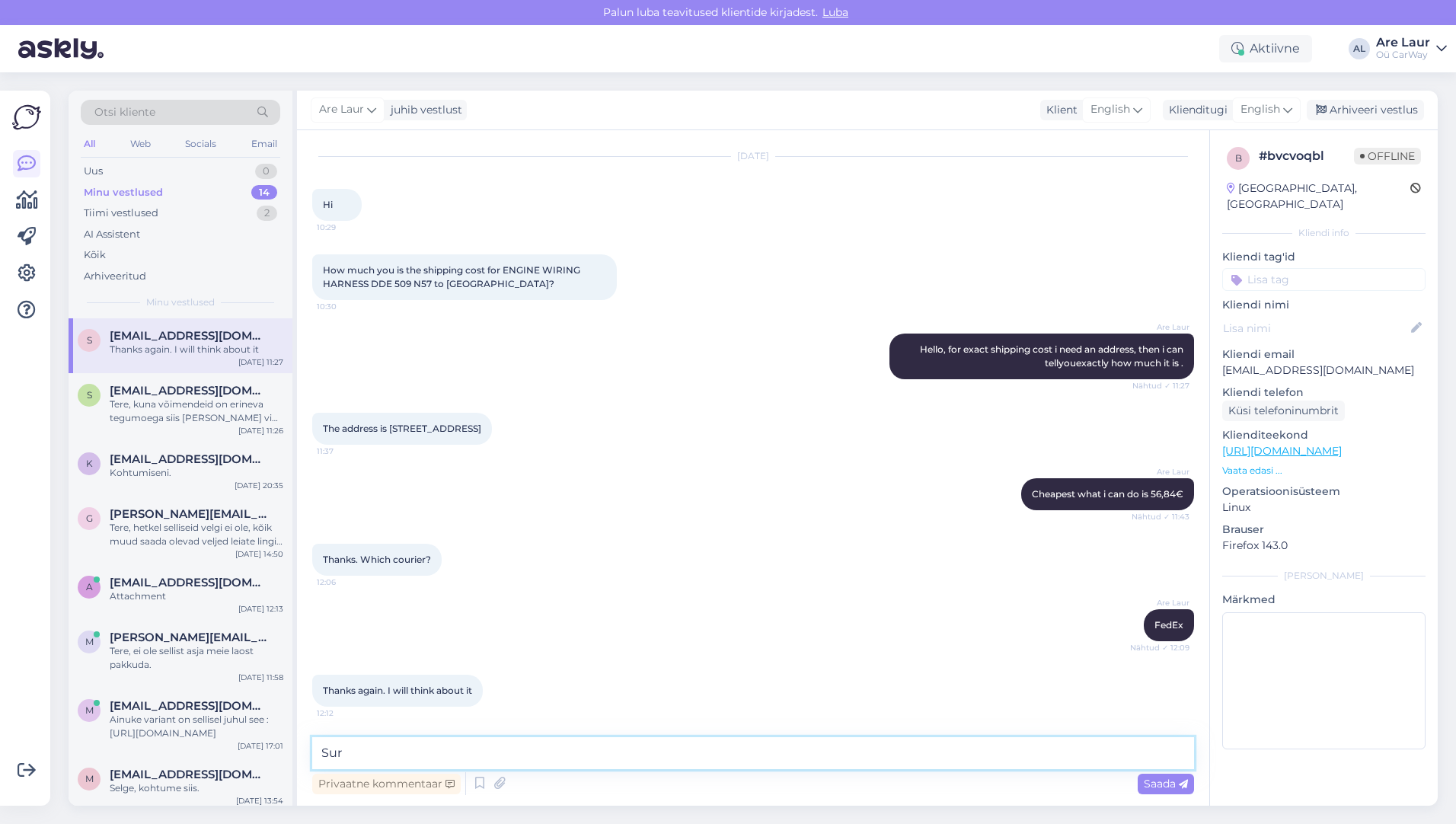
type textarea "Sure"
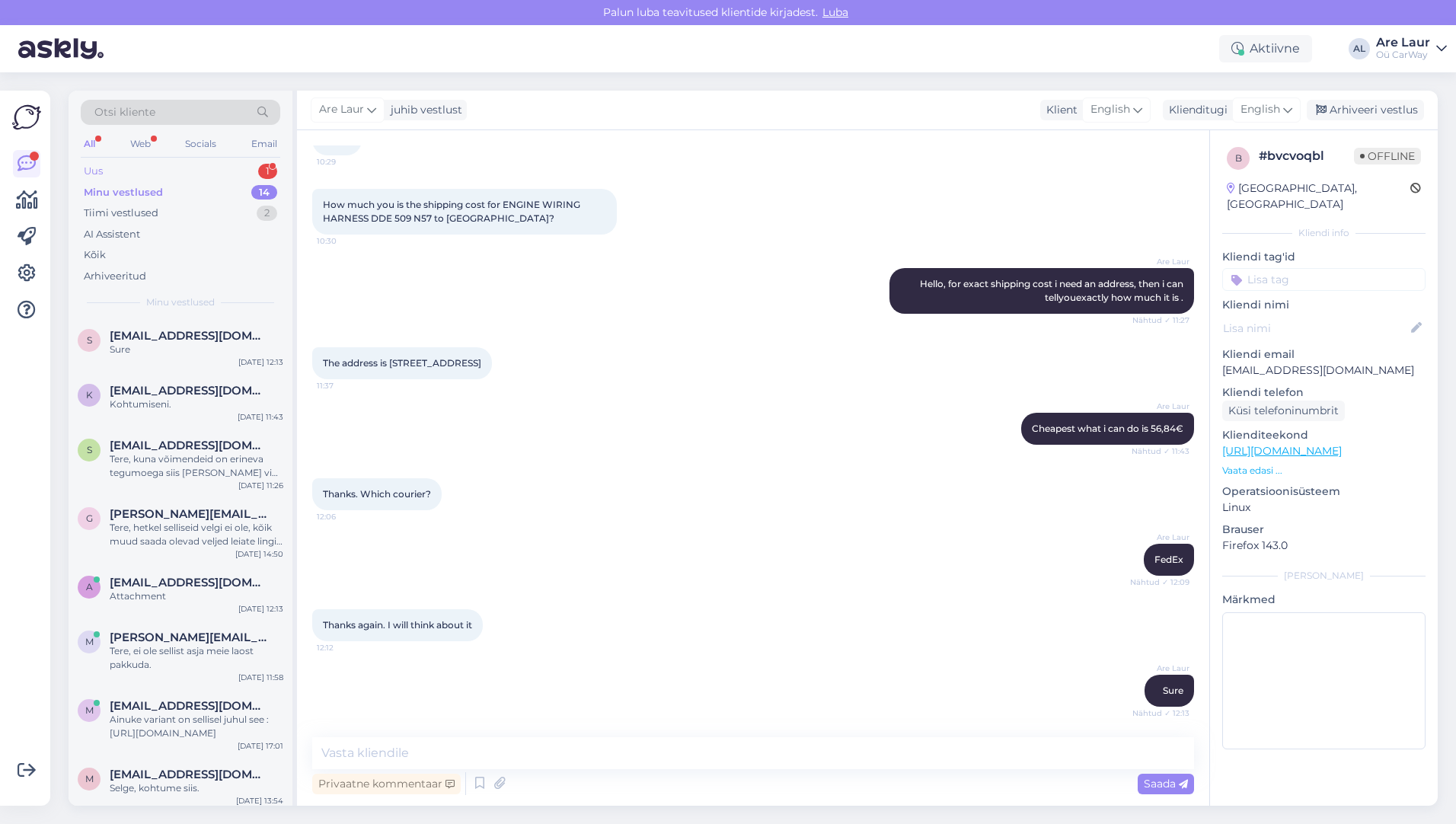
click at [128, 175] on div "Uus 1" at bounding box center [180, 171] width 200 height 22
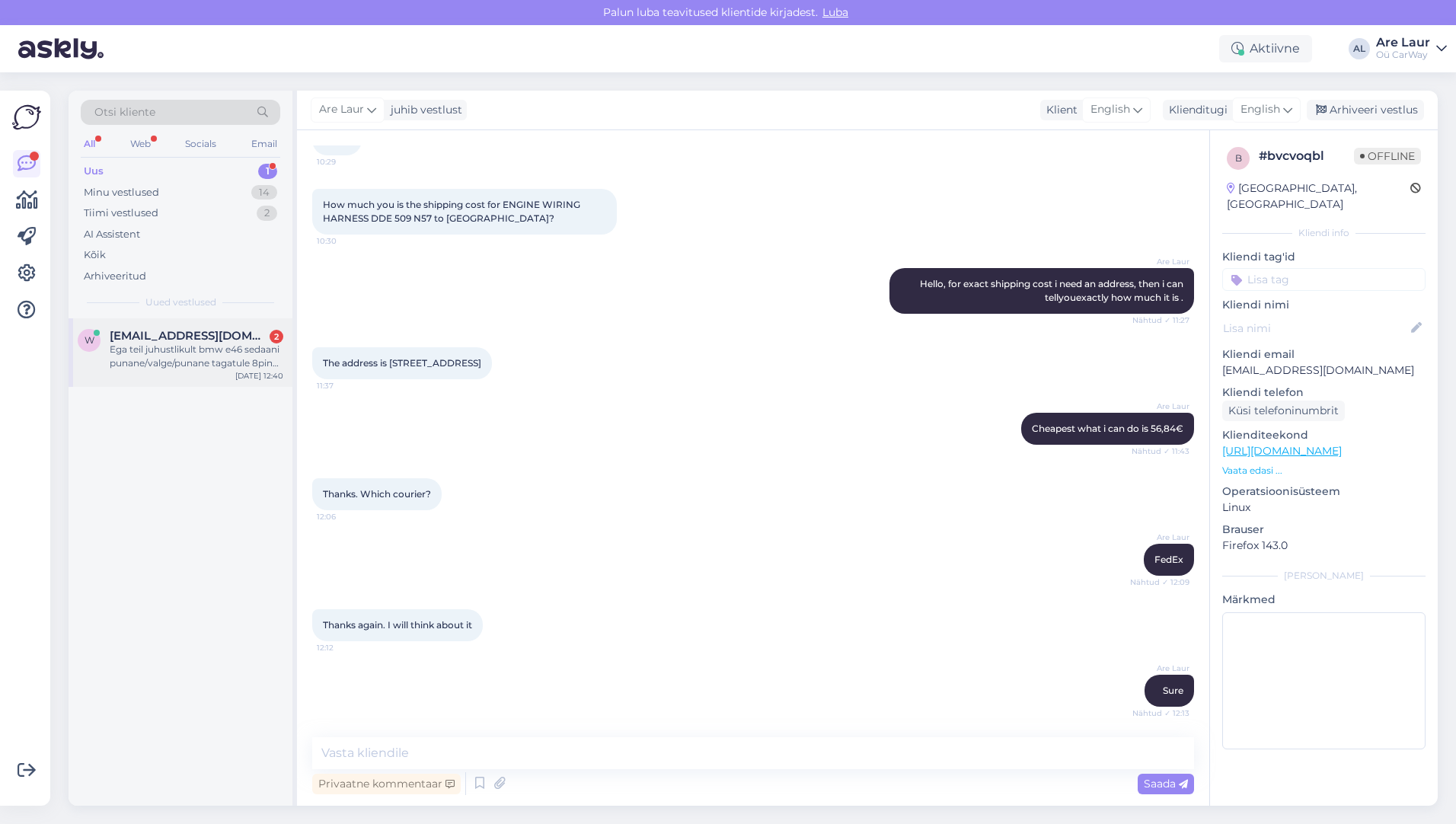
click at [177, 346] on div "Ega teil juhustlikult bmw e46 sedaani punane/valge/punane tagatule 8pin pistiku…" at bounding box center [196, 356] width 174 height 27
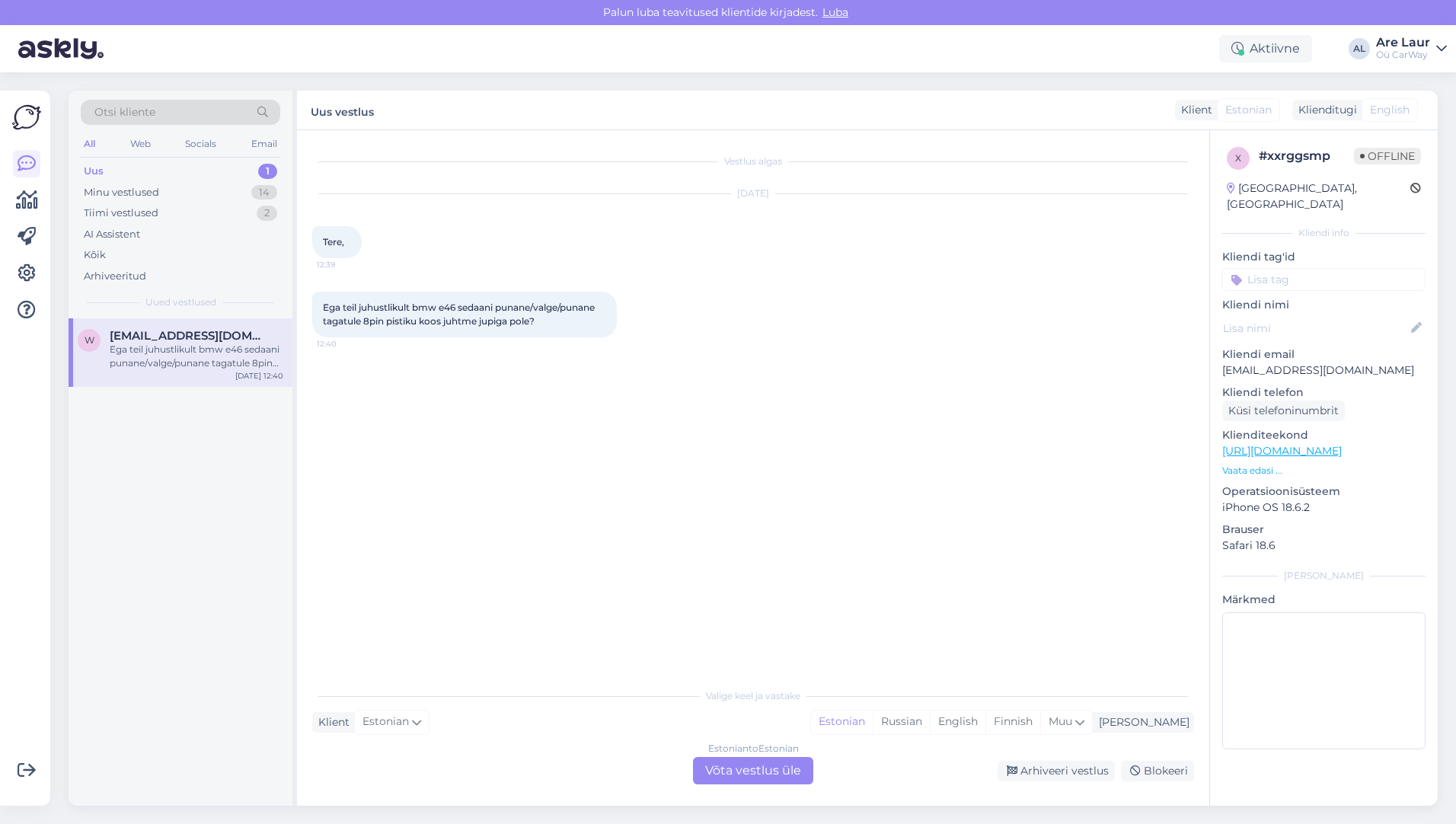
click at [774, 778] on div "Estonian to Estonian Võta vestlus üle" at bounding box center [753, 771] width 120 height 27
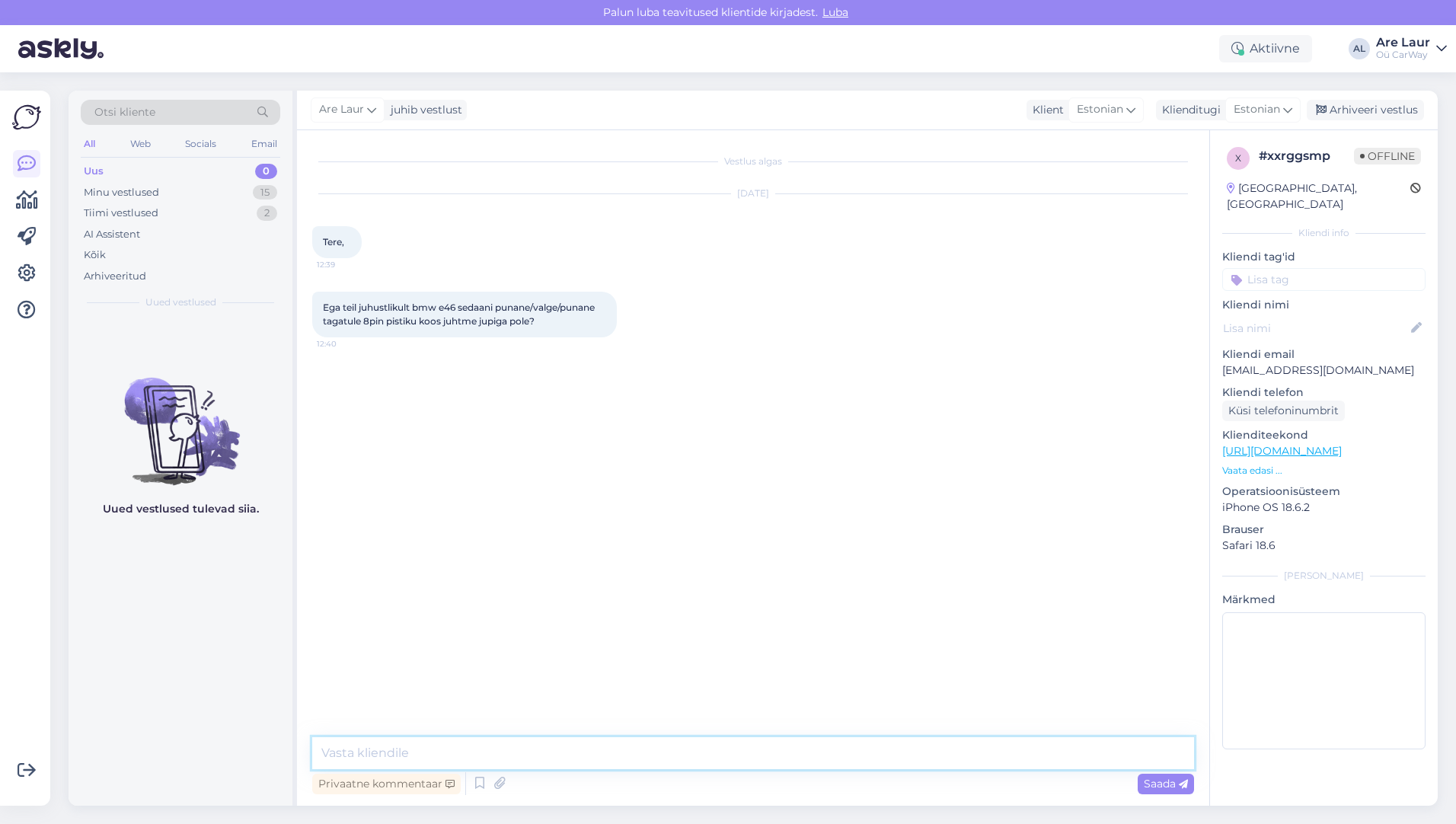
click at [499, 758] on textarea at bounding box center [753, 754] width 882 height 32
type textarea "Tere"
type textarea "Sellist asja ei ole hetkel pakkuda."
click at [130, 191] on div "Minu vestlused" at bounding box center [121, 192] width 75 height 15
